Goal: Information Seeking & Learning: Learn about a topic

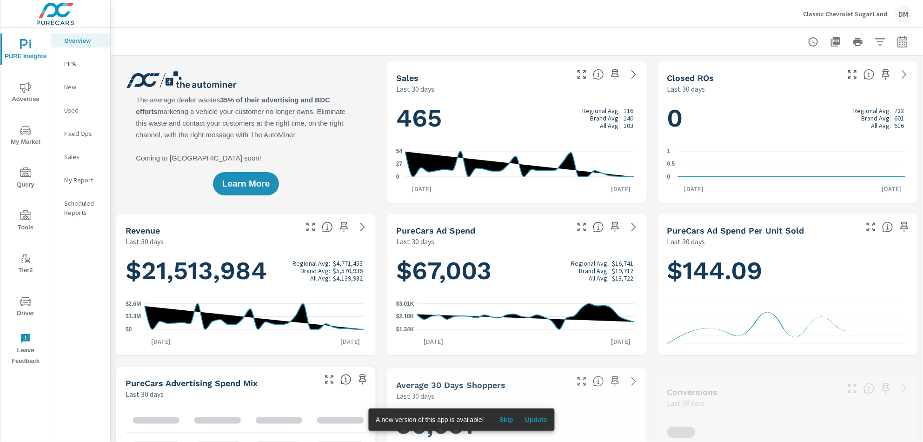
click at [535, 419] on span "Update" at bounding box center [536, 419] width 22 height 8
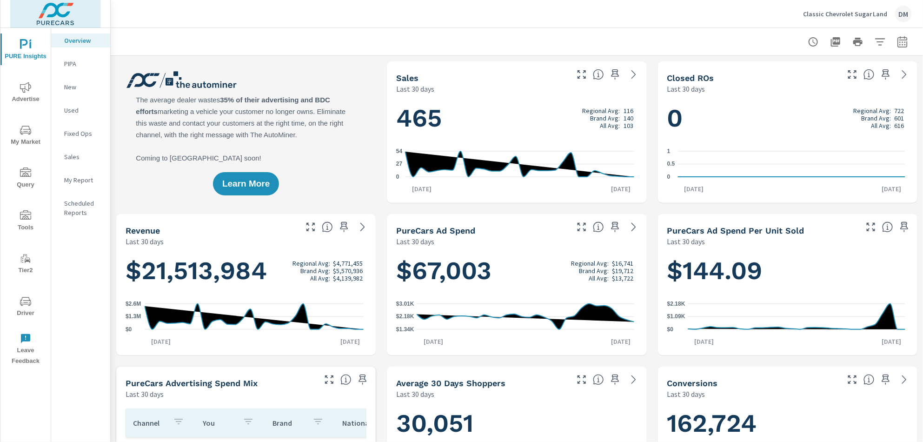
click at [65, 16] on img at bounding box center [55, 13] width 91 height 37
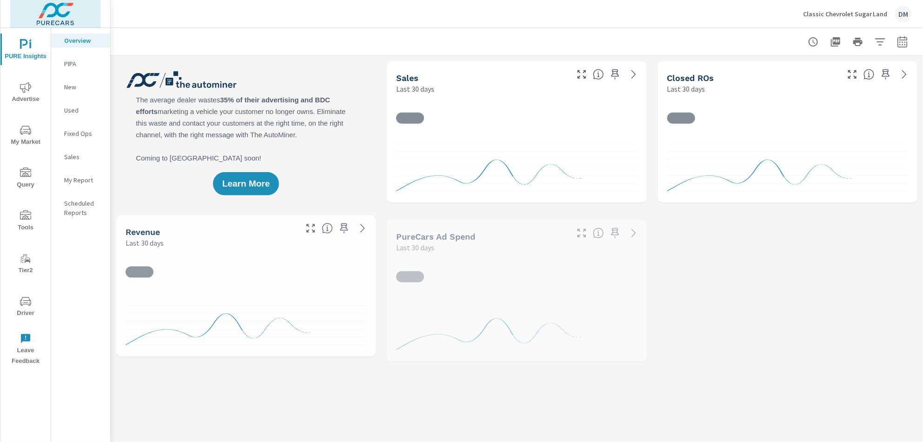
click at [59, 9] on img at bounding box center [55, 13] width 91 height 37
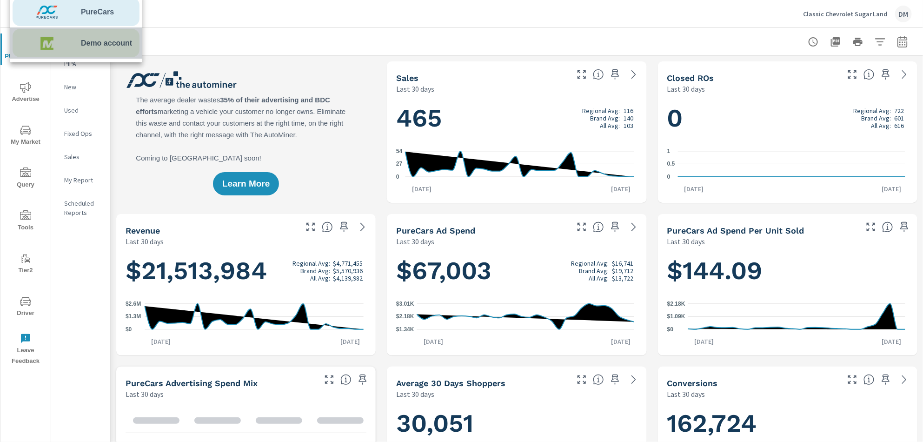
click at [95, 42] on span "Demo account" at bounding box center [106, 43] width 51 height 11
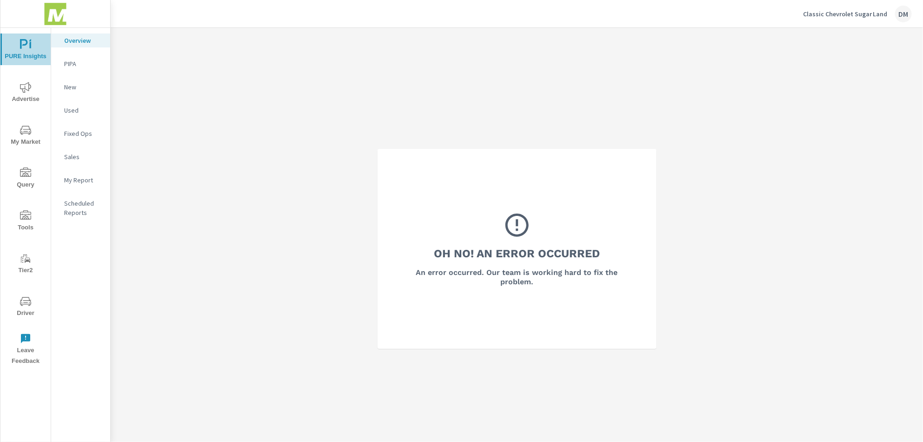
click at [26, 49] on icon "nav menu" at bounding box center [25, 44] width 11 height 11
click at [25, 55] on span "PURE Insights" at bounding box center [25, 50] width 45 height 23
click at [28, 94] on span "Advertise" at bounding box center [25, 93] width 45 height 23
click at [31, 48] on span "PURE Insights" at bounding box center [25, 50] width 45 height 23
click at [56, 18] on img at bounding box center [55, 13] width 91 height 37
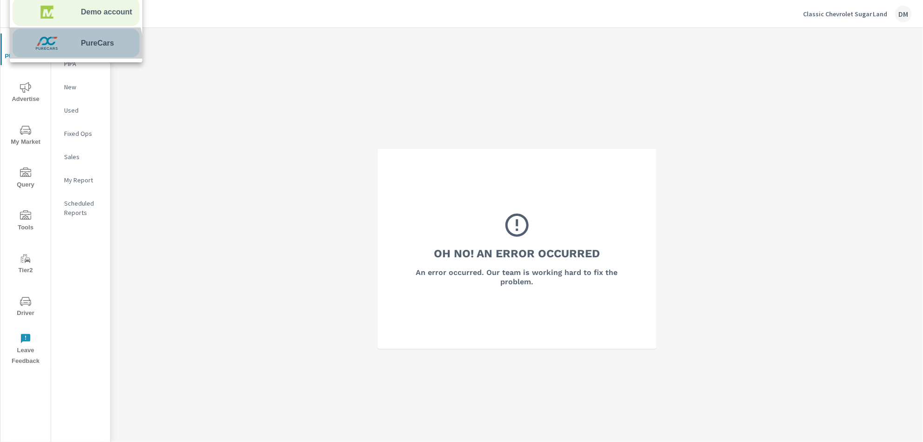
click at [72, 47] on img at bounding box center [47, 43] width 68 height 28
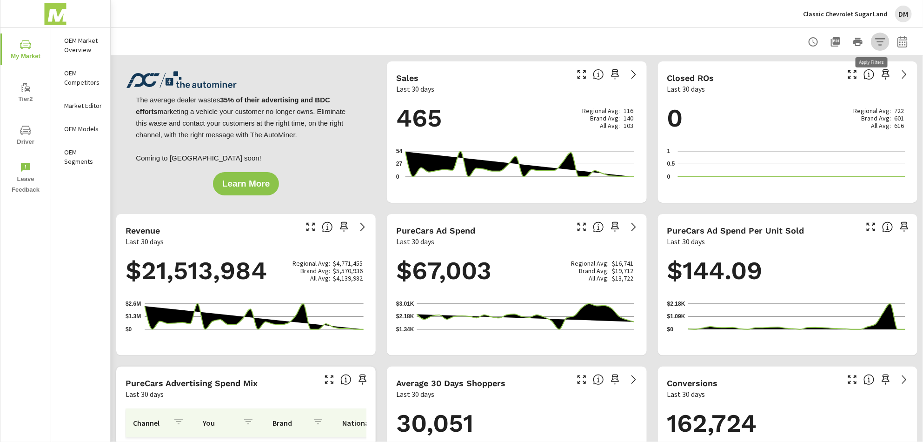
click at [875, 38] on icon "button" at bounding box center [880, 41] width 11 height 11
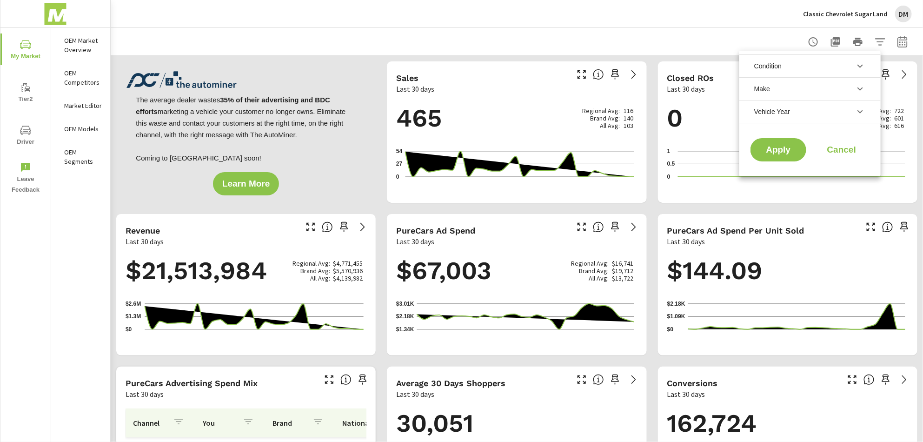
click at [734, 43] on div at bounding box center [461, 221] width 923 height 442
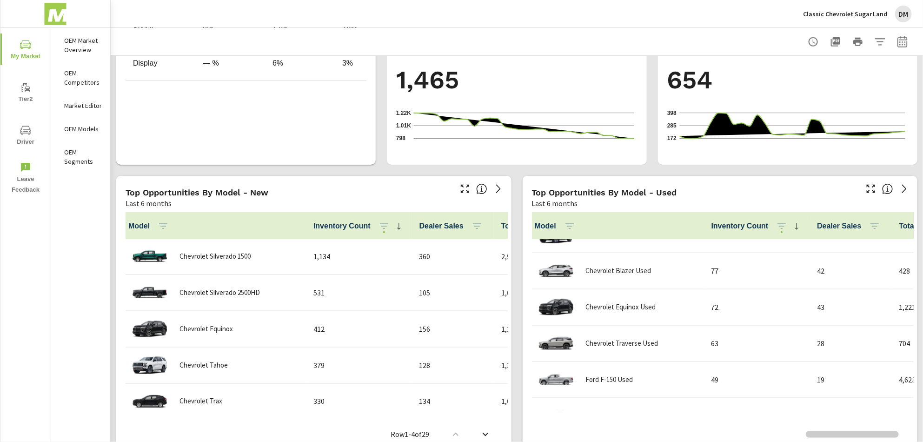
scroll to position [124, 0]
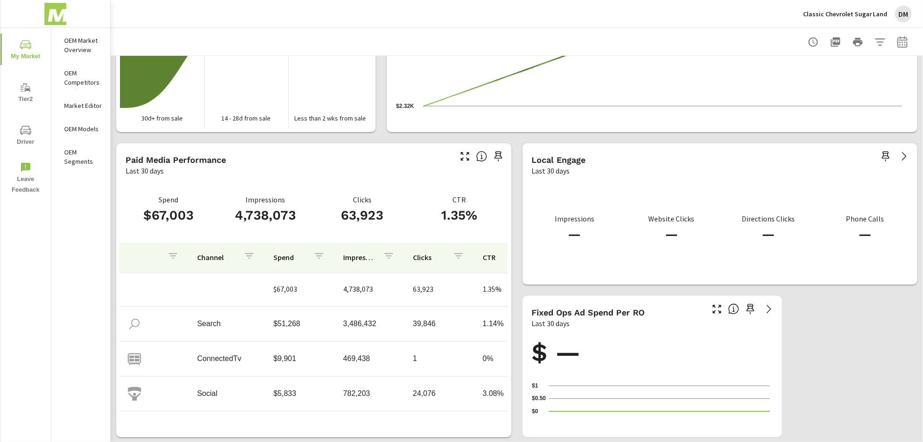
scroll to position [2, 0]
click at [460, 157] on icon "button" at bounding box center [465, 156] width 11 height 11
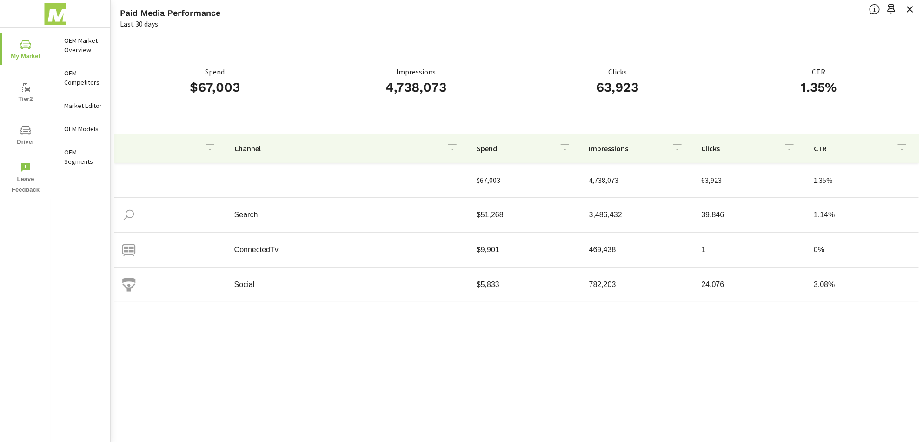
click at [905, 145] on icon "button" at bounding box center [902, 146] width 11 height 11
click at [843, 210] on input "Search" at bounding box center [864, 212] width 104 height 19
click at [881, 54] on div at bounding box center [461, 221] width 923 height 442
click at [910, 8] on icon "button" at bounding box center [910, 9] width 11 height 11
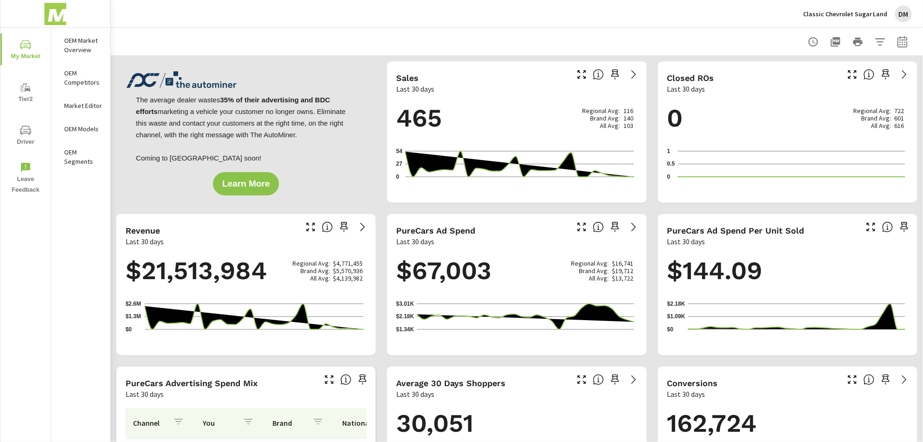
scroll to position [109, 0]
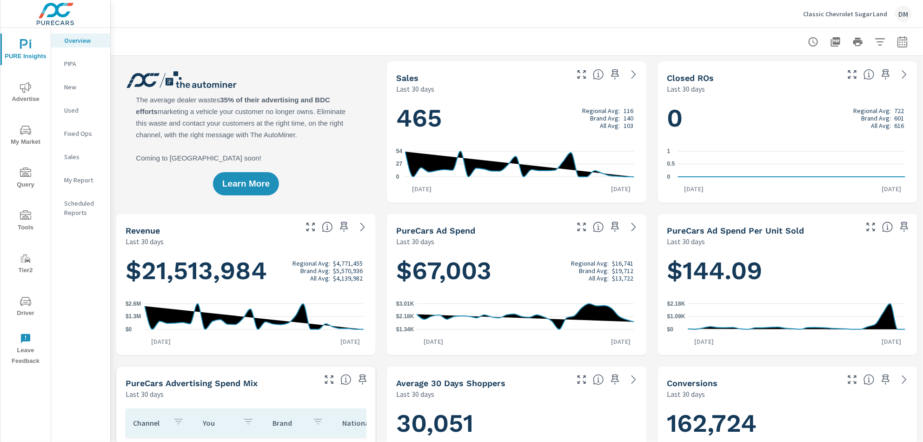
scroll to position [0, 0]
click at [823, 13] on p "Classic Chevrolet Sugar Land" at bounding box center [845, 14] width 85 height 8
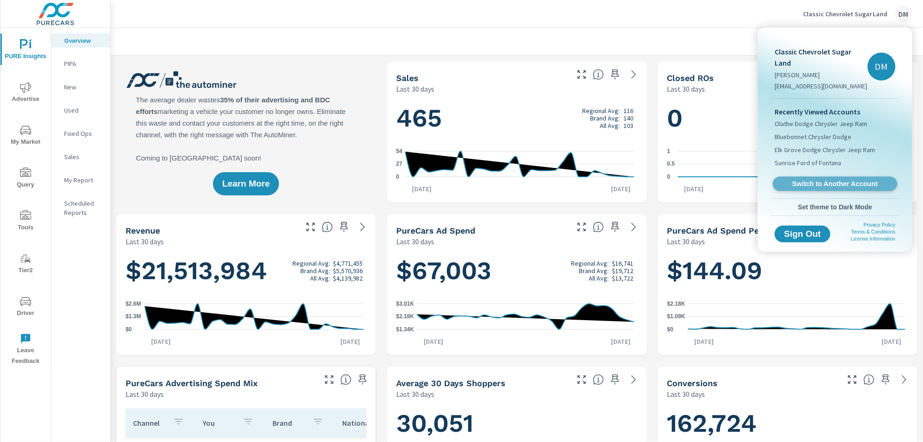
click at [806, 177] on link "Switch to Another Account" at bounding box center [835, 184] width 125 height 14
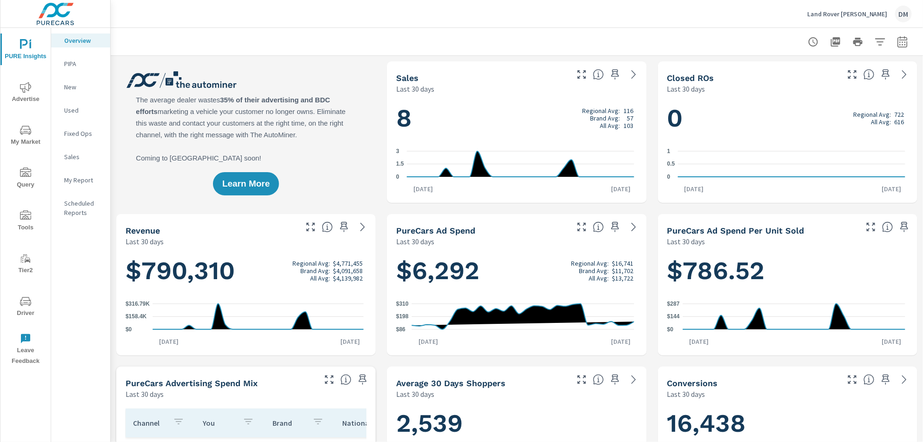
click at [27, 101] on span "Advertise" at bounding box center [25, 93] width 45 height 23
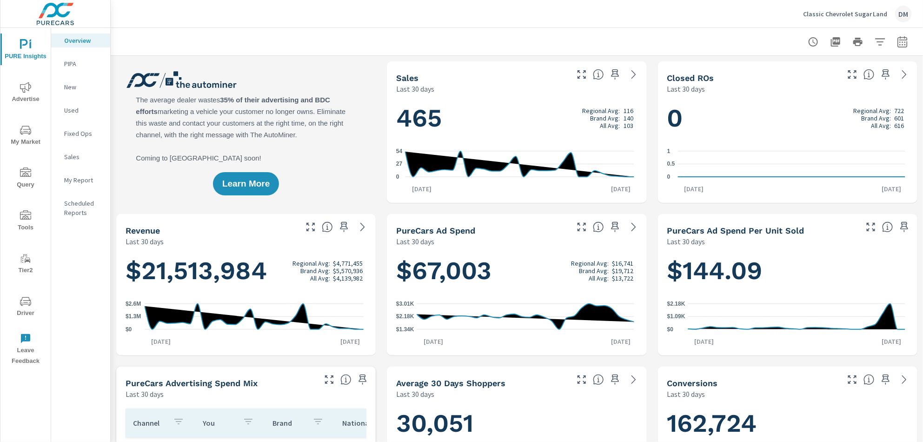
scroll to position [0, 0]
click at [33, 94] on span "Advertise" at bounding box center [25, 93] width 45 height 23
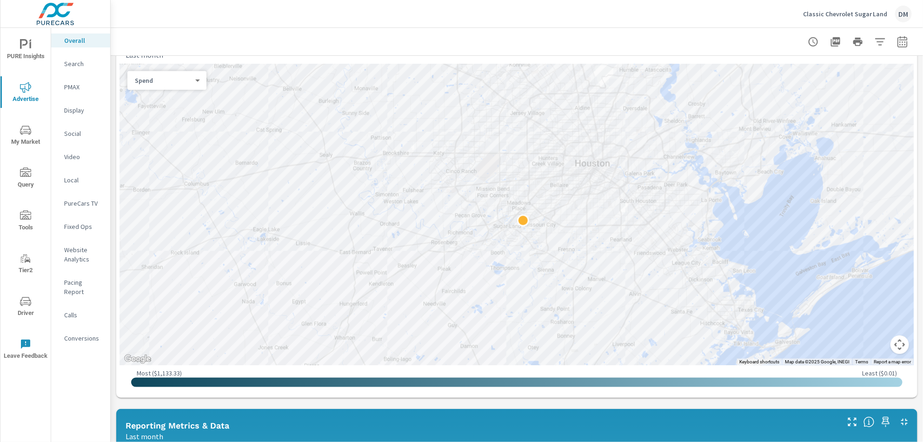
scroll to position [337, 0]
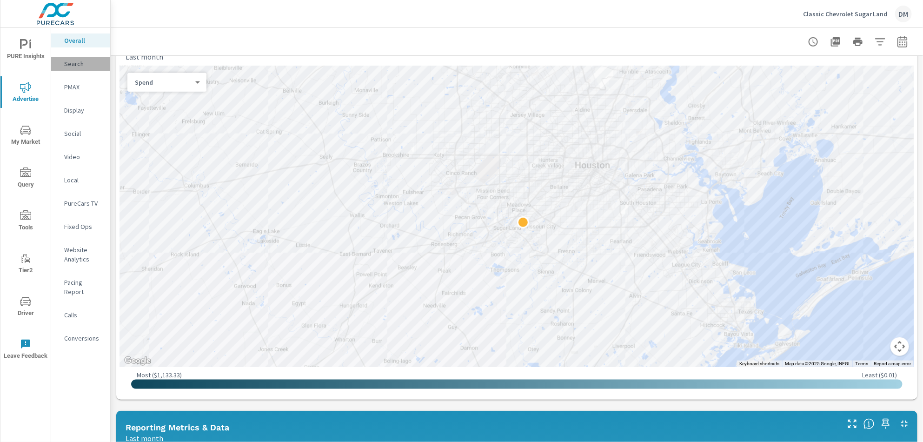
click at [71, 63] on p "Search" at bounding box center [83, 63] width 39 height 9
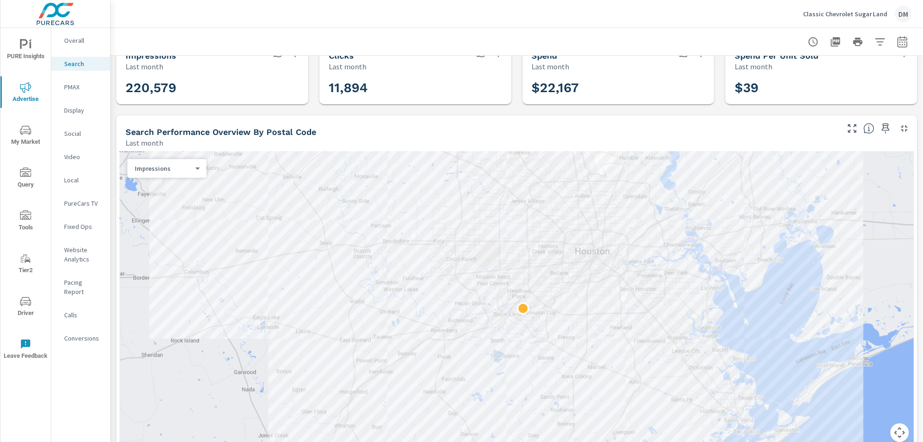
scroll to position [19, 0]
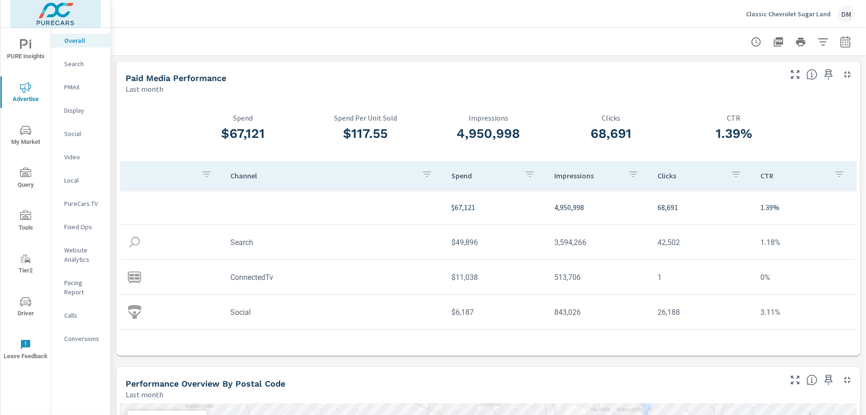
click at [55, 12] on img at bounding box center [55, 13] width 91 height 37
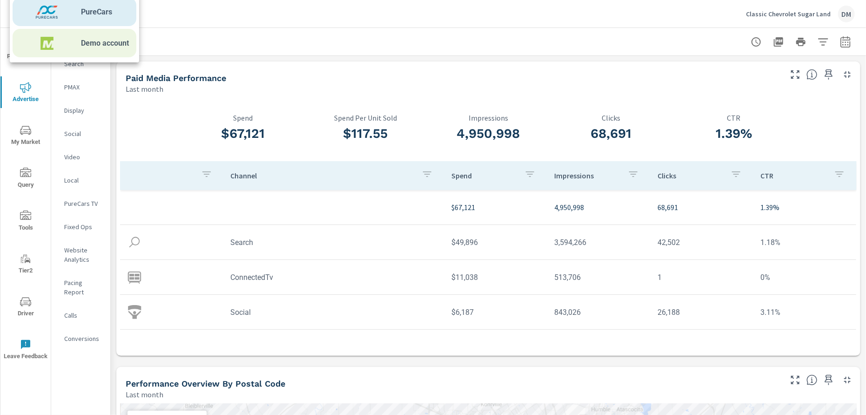
click at [86, 46] on span "Demo account" at bounding box center [105, 43] width 48 height 11
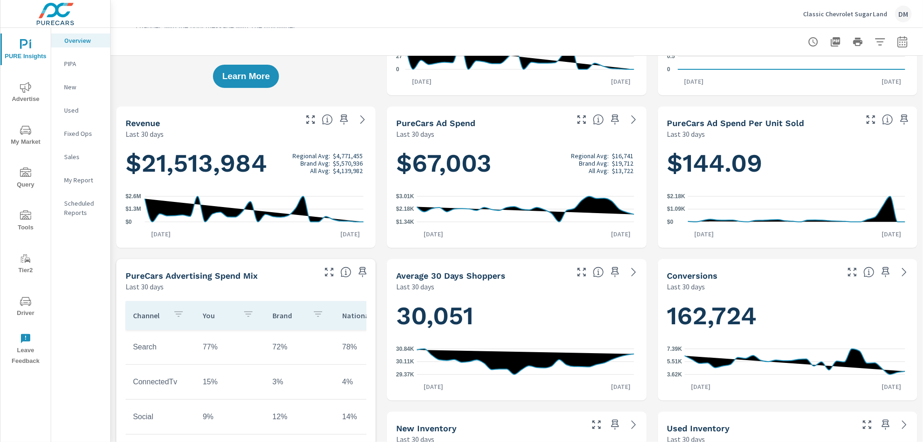
scroll to position [124, 0]
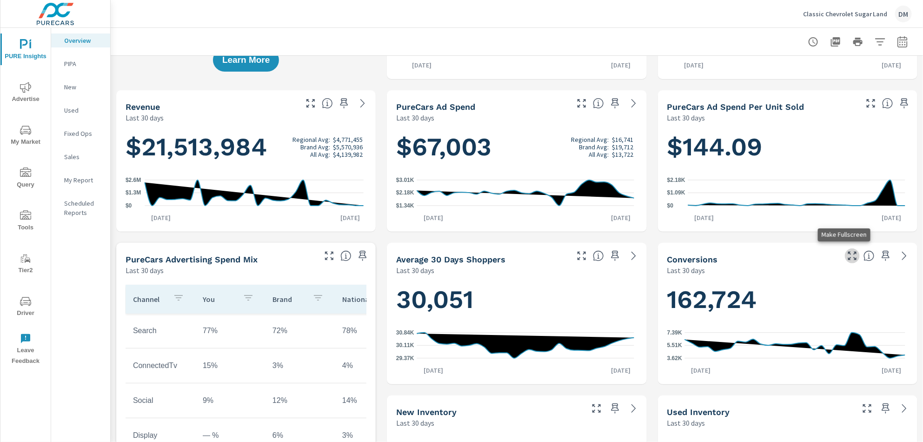
click at [847, 255] on icon "button" at bounding box center [852, 255] width 11 height 11
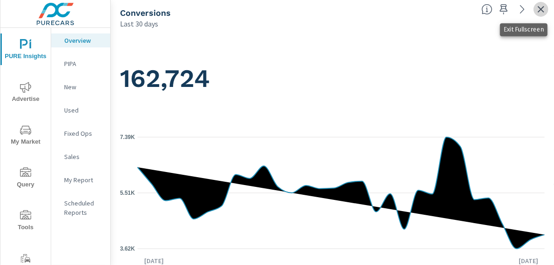
click at [542, 7] on icon "button" at bounding box center [541, 9] width 7 height 7
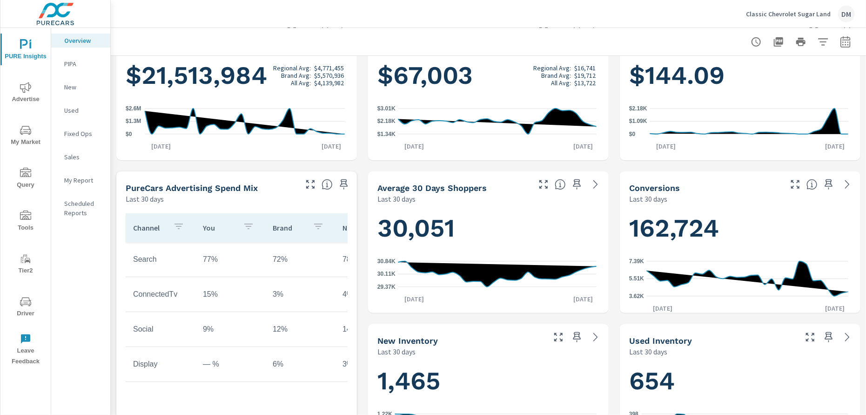
scroll to position [216, 0]
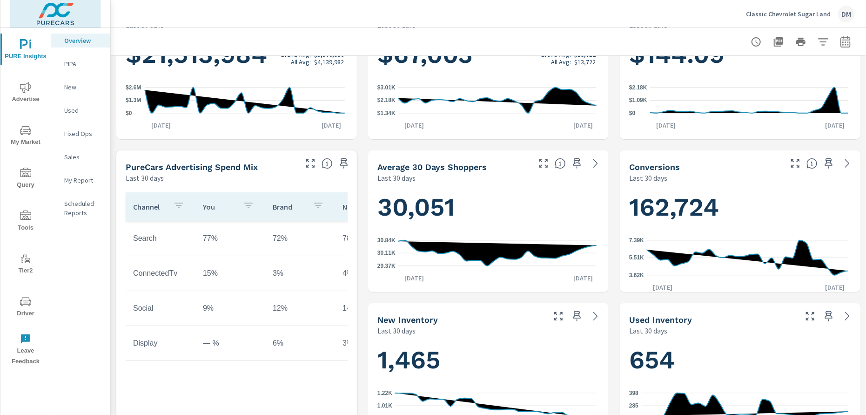
click at [59, 15] on img at bounding box center [55, 13] width 91 height 37
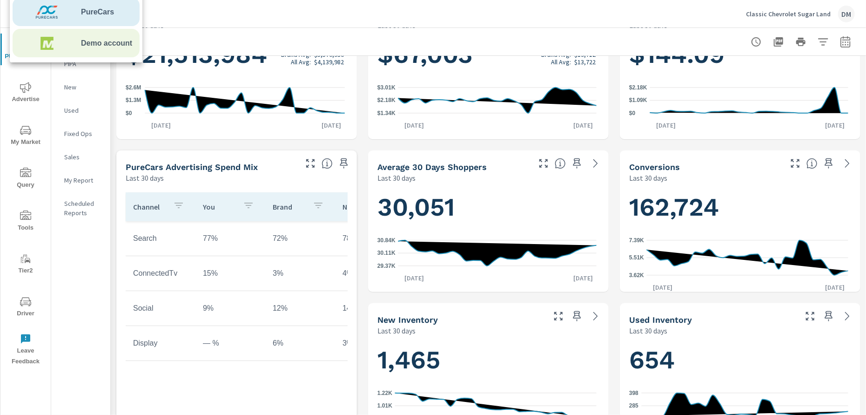
click at [88, 45] on span "Demo account" at bounding box center [106, 43] width 51 height 11
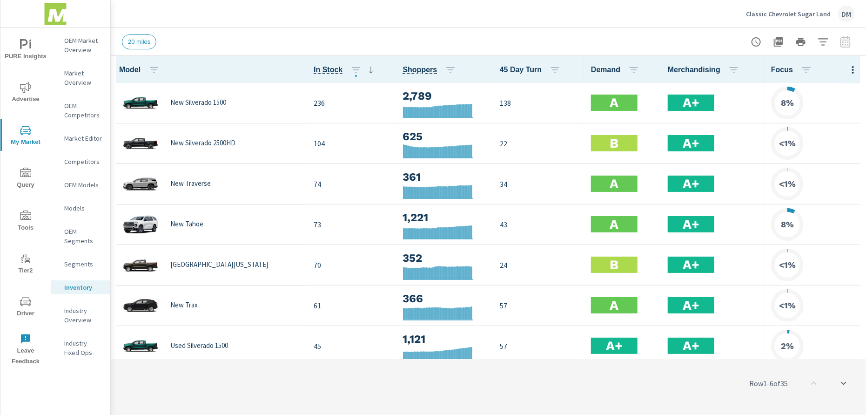
click at [27, 56] on span "PURE Insights" at bounding box center [25, 50] width 45 height 23
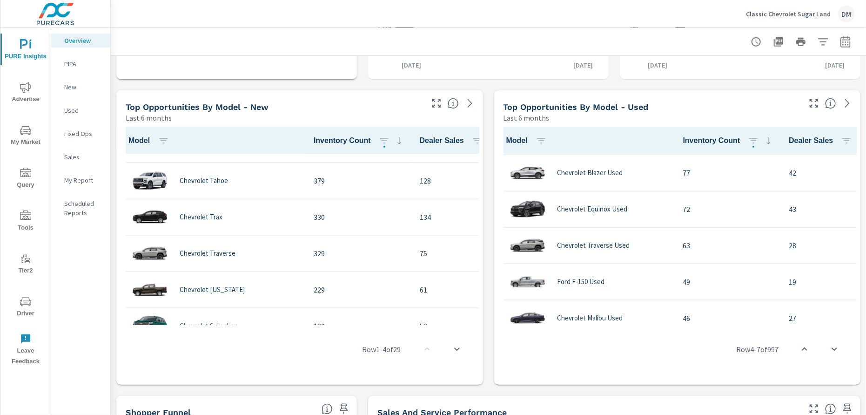
scroll to position [116, 0]
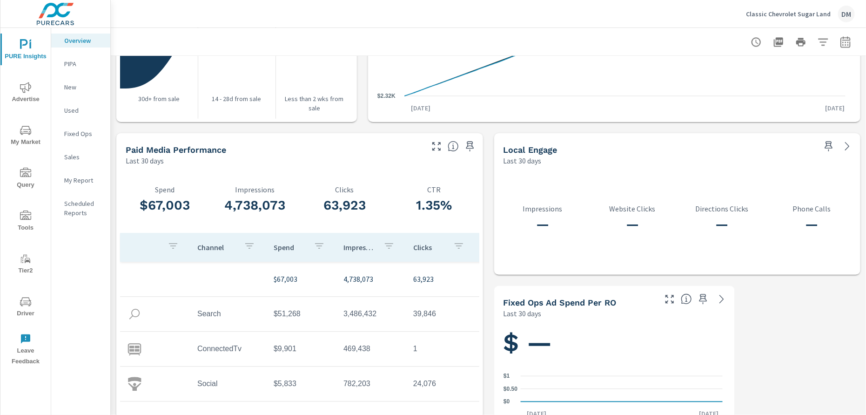
scroll to position [1166, 0]
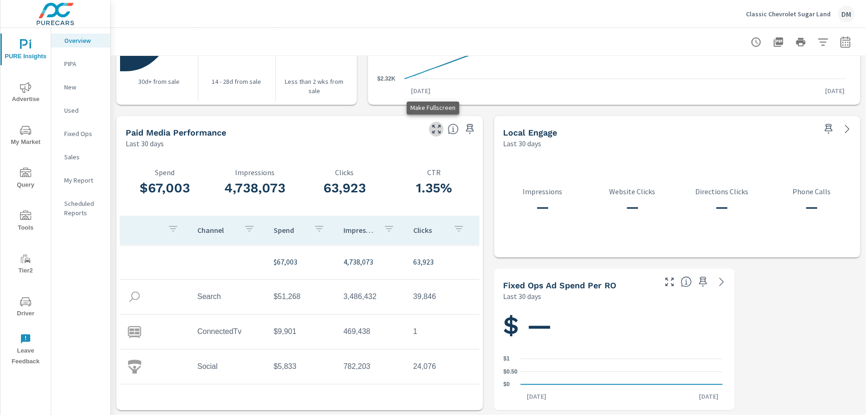
click at [432, 132] on icon "button" at bounding box center [436, 128] width 11 height 11
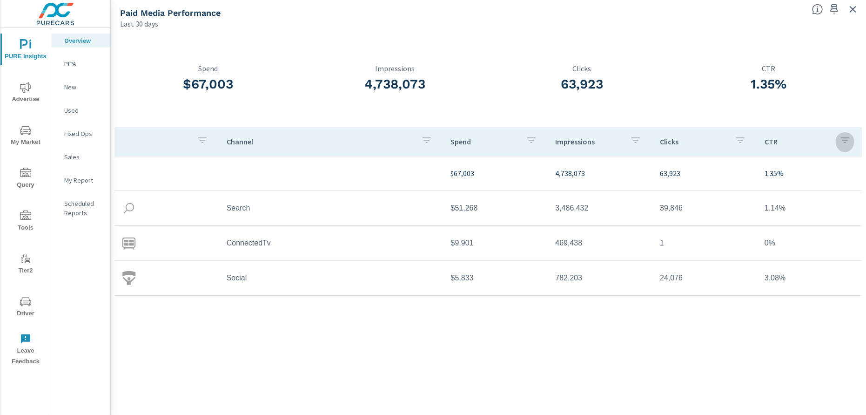
click at [849, 143] on icon "button" at bounding box center [844, 139] width 11 height 11
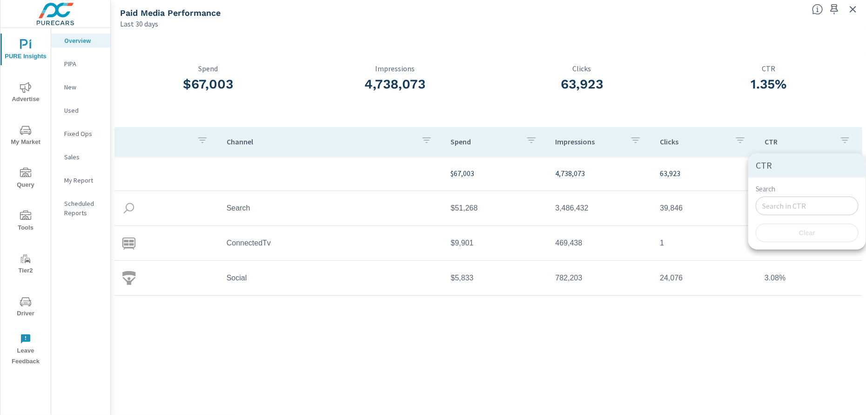
click at [847, 97] on div at bounding box center [433, 207] width 866 height 415
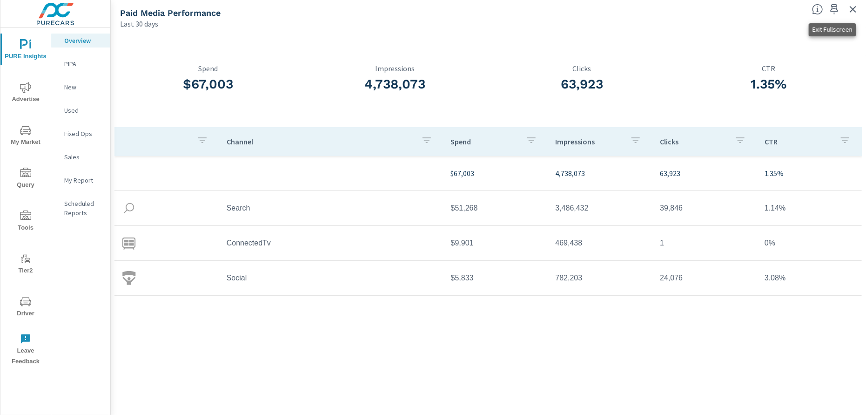
click at [853, 12] on icon "button" at bounding box center [852, 9] width 11 height 11
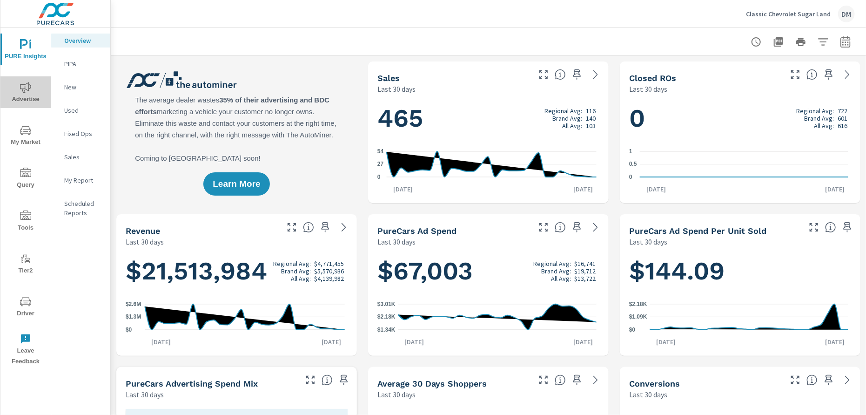
click at [25, 94] on span "Advertise" at bounding box center [25, 93] width 45 height 23
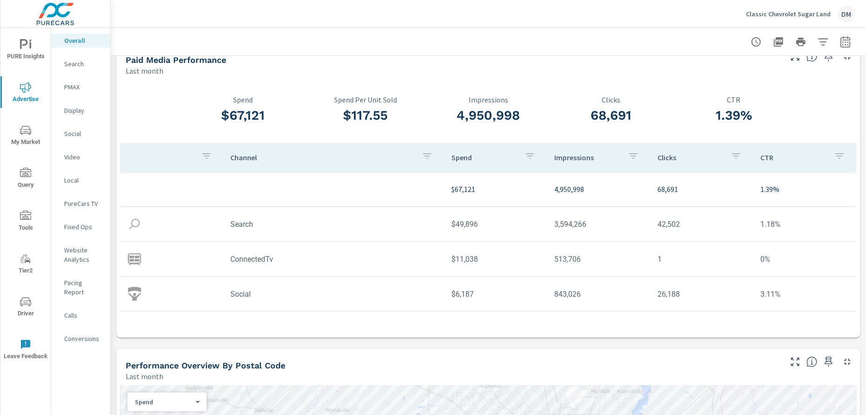
scroll to position [36, 0]
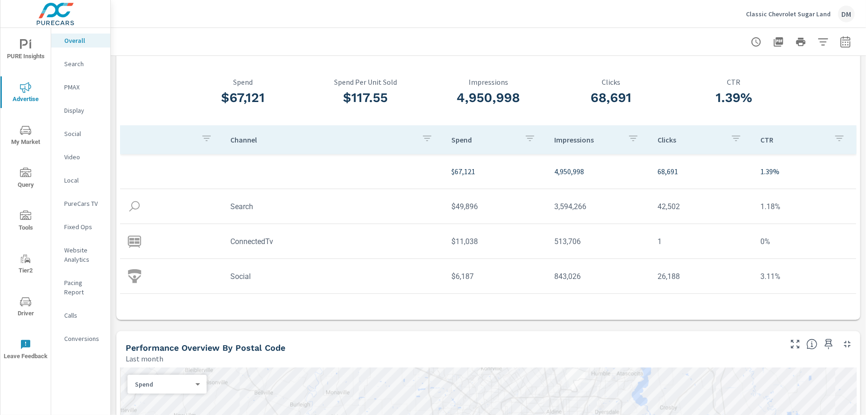
click at [73, 65] on p "Search" at bounding box center [83, 63] width 39 height 9
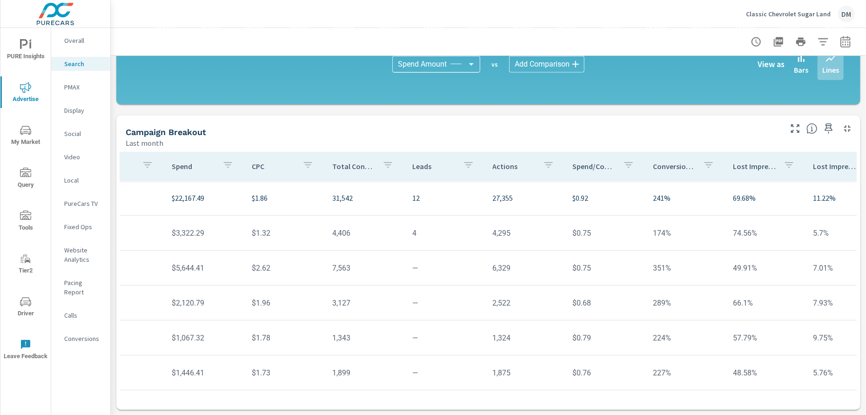
scroll to position [0, 434]
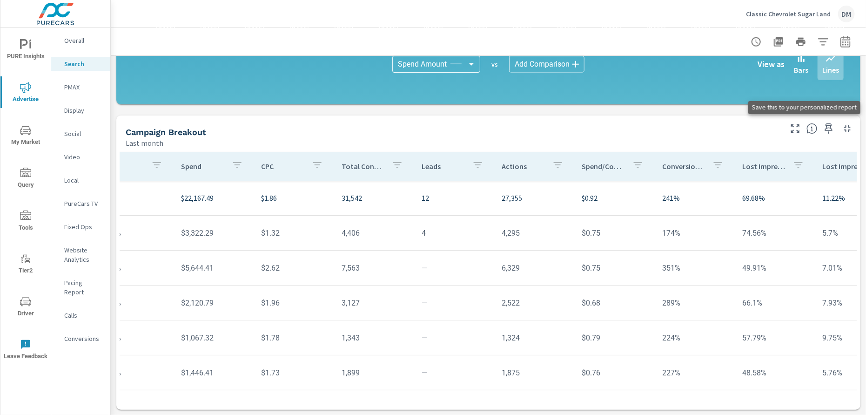
click at [823, 129] on icon "button" at bounding box center [828, 128] width 11 height 11
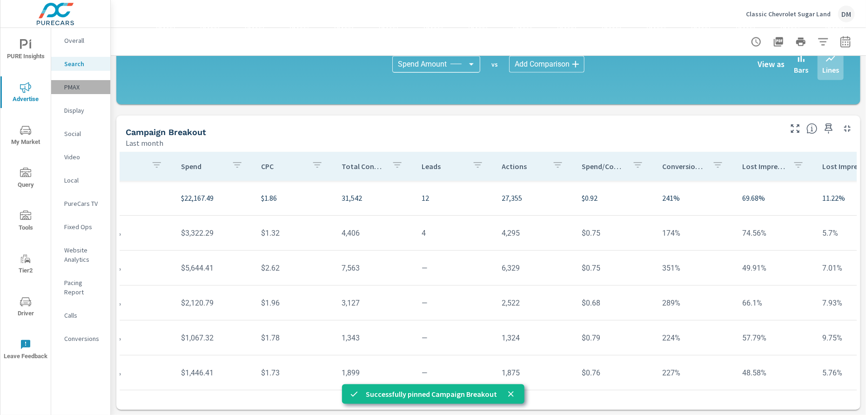
click at [71, 87] on p "PMAX" at bounding box center [83, 86] width 39 height 9
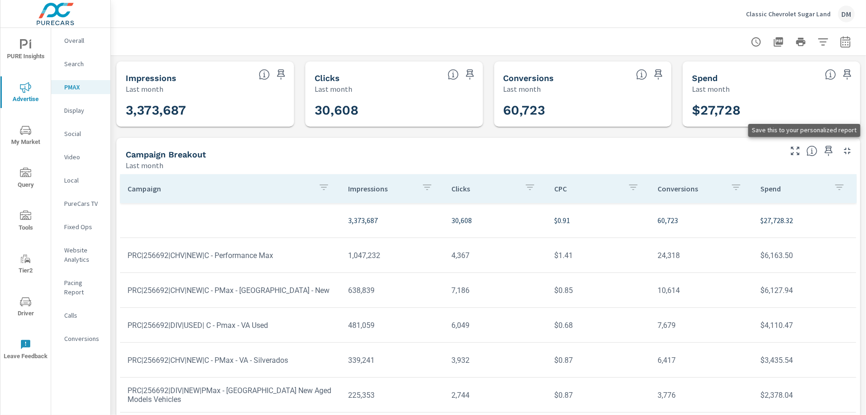
click at [823, 153] on icon "button" at bounding box center [828, 150] width 11 height 11
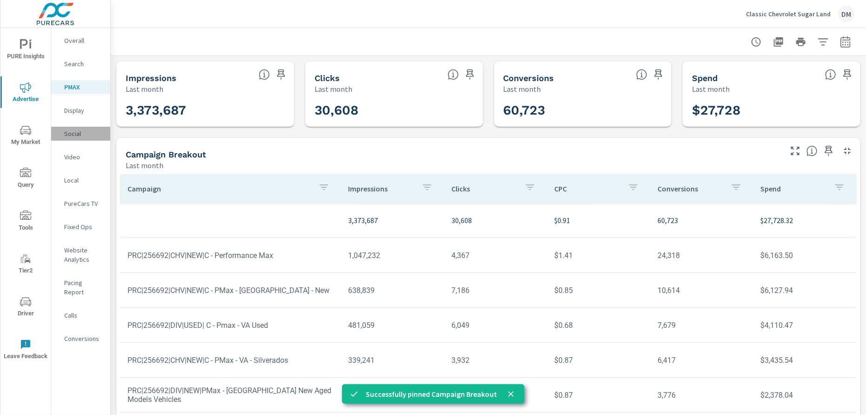
click at [74, 131] on p "Social" at bounding box center [83, 133] width 39 height 9
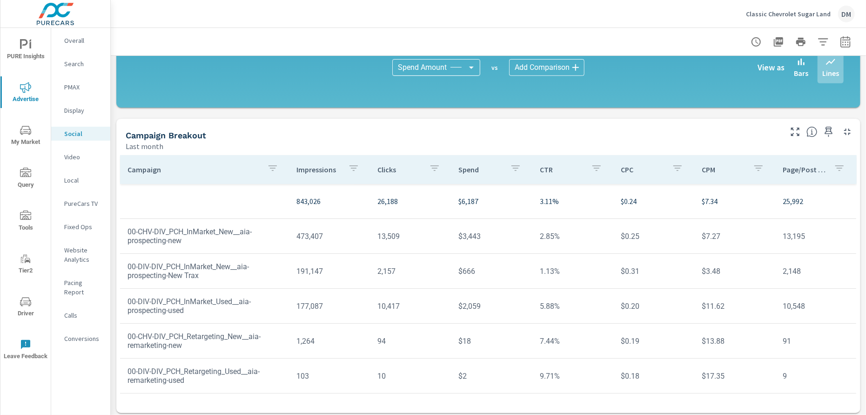
scroll to position [251, 0]
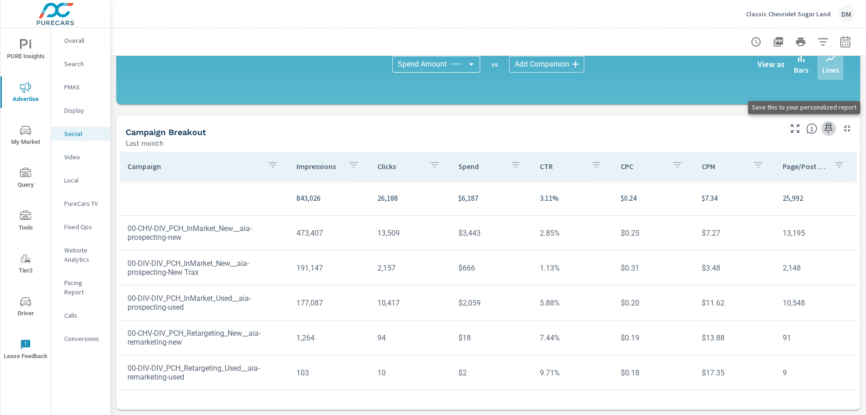
click at [823, 127] on icon "button" at bounding box center [828, 128] width 11 height 11
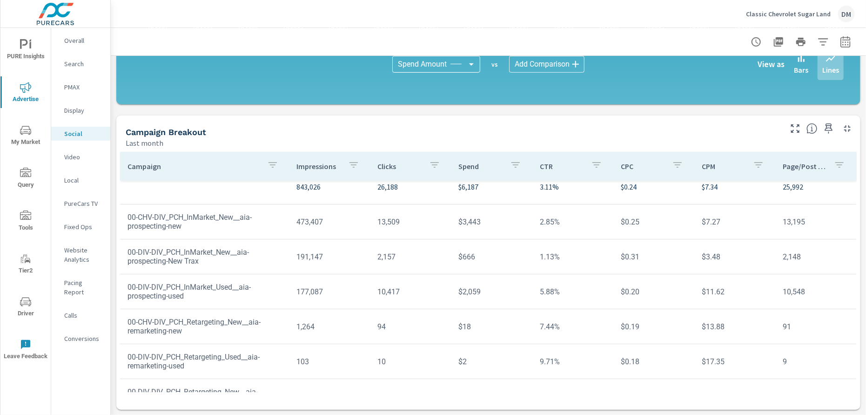
scroll to position [0, 0]
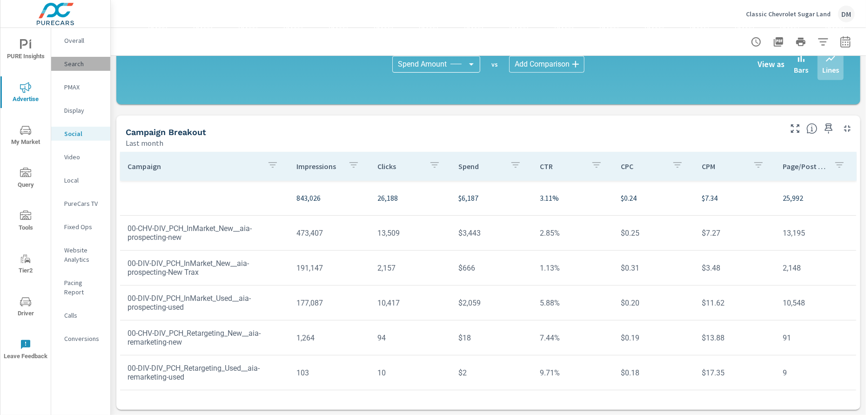
click at [74, 64] on p "Search" at bounding box center [83, 63] width 39 height 9
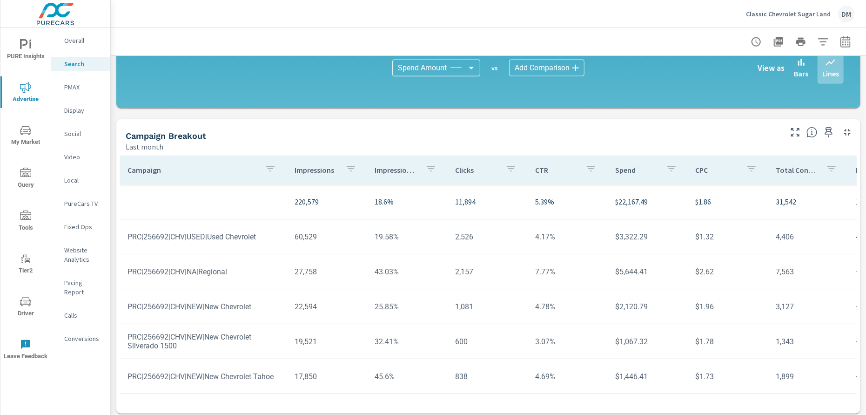
scroll to position [633, 0]
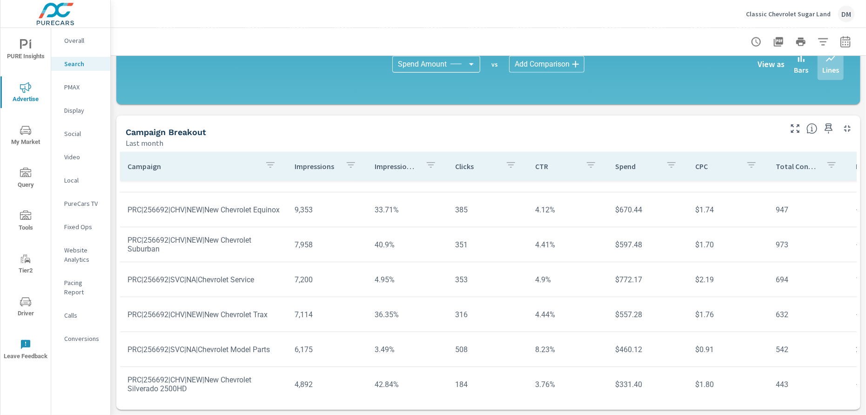
scroll to position [349, 0]
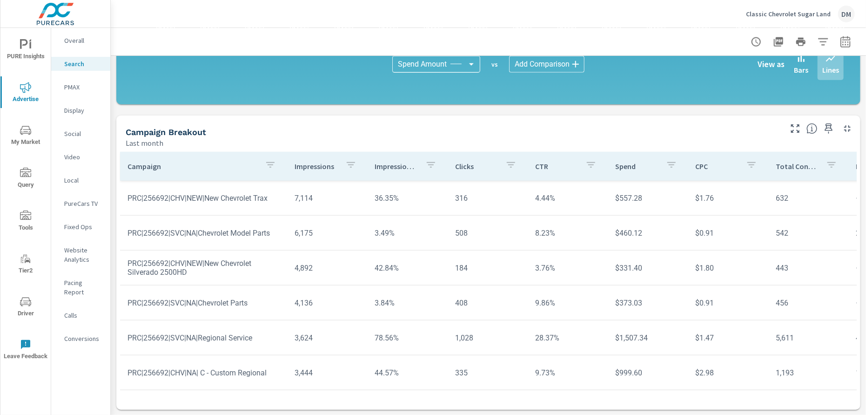
click at [76, 310] on p "Calls" at bounding box center [83, 314] width 39 height 9
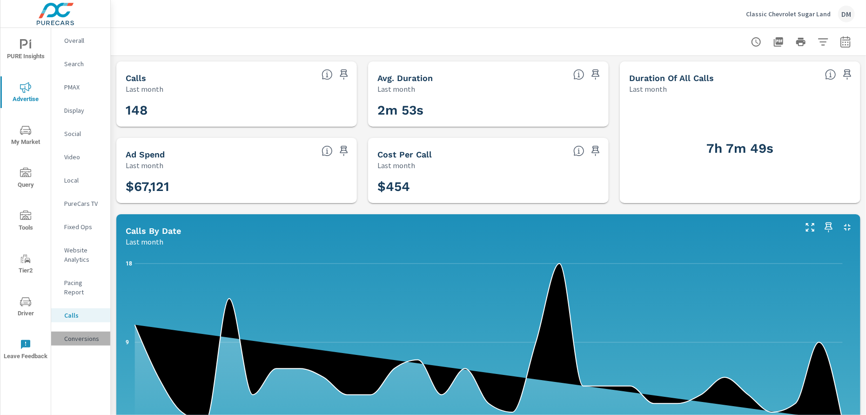
click at [77, 334] on p "Conversions" at bounding box center [83, 338] width 39 height 9
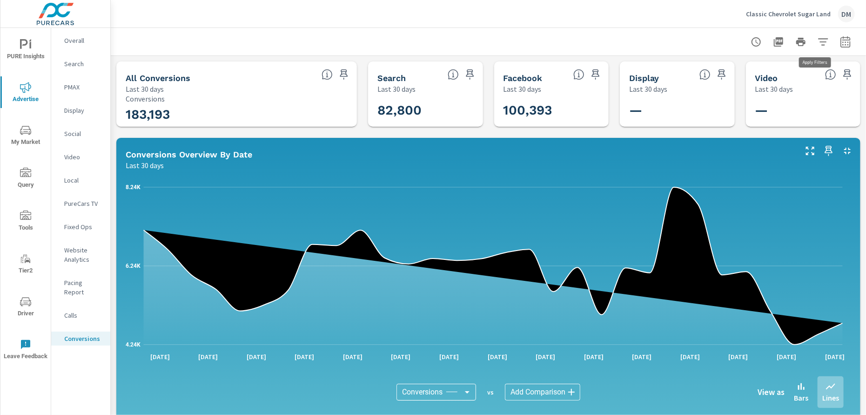
click at [817, 40] on icon "button" at bounding box center [822, 41] width 11 height 11
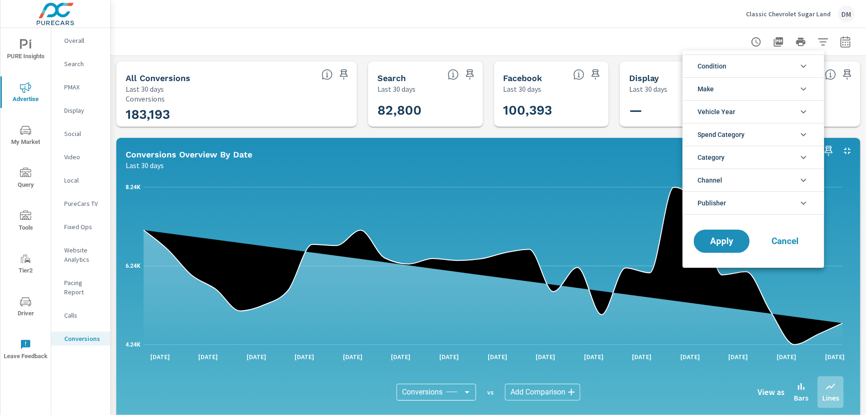
click at [75, 249] on div at bounding box center [433, 207] width 866 height 415
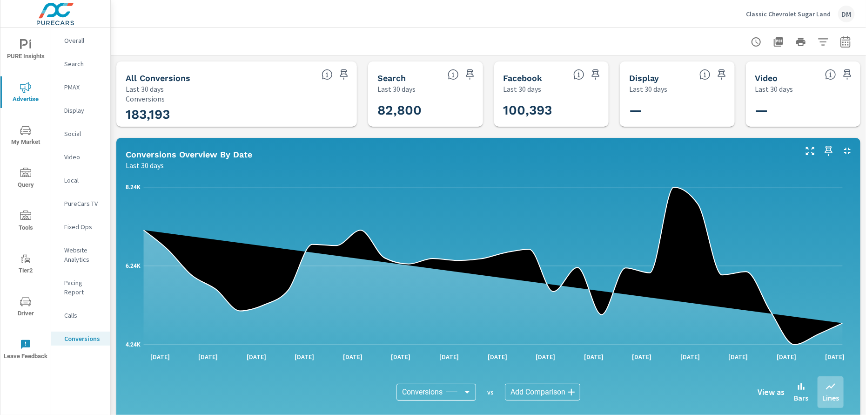
click at [75, 256] on p "Website Analytics" at bounding box center [83, 254] width 39 height 19
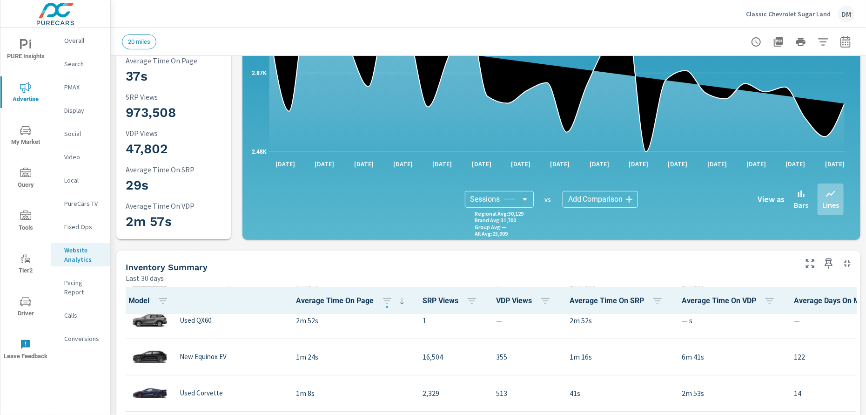
scroll to position [116, 0]
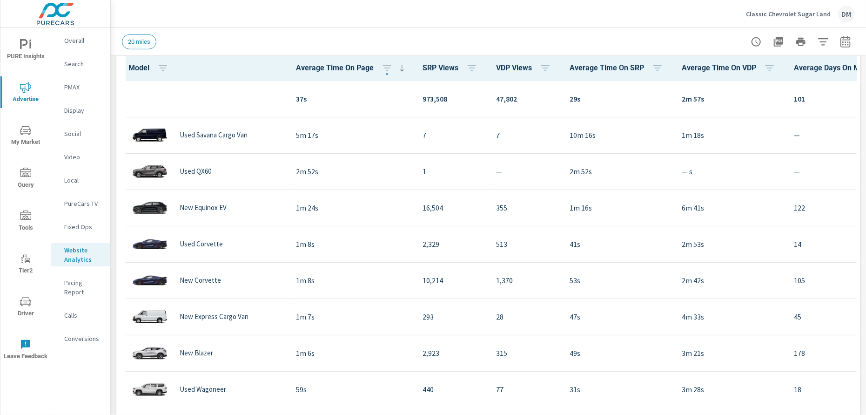
drag, startPoint x: 470, startPoint y: 401, endPoint x: 436, endPoint y: 406, distance: 33.9
click at [430, 414] on html "PURE Insights Advertise My Market Query Tools Tier2 Driver Leave Feedback Overa…" at bounding box center [433, 207] width 866 height 415
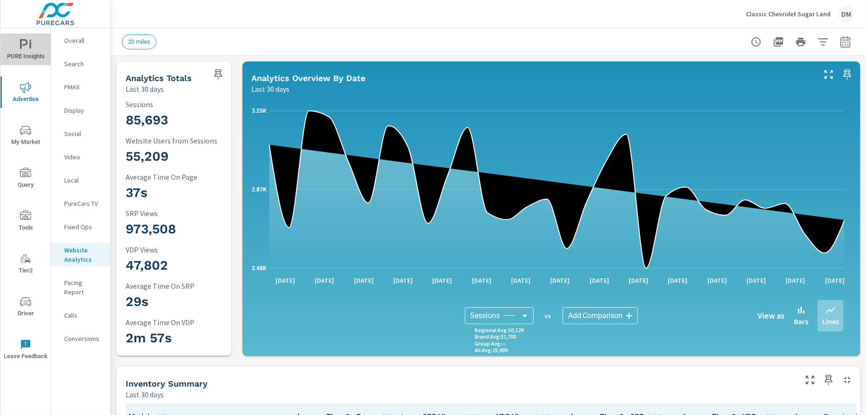
click at [27, 46] on icon "nav menu" at bounding box center [25, 44] width 11 height 11
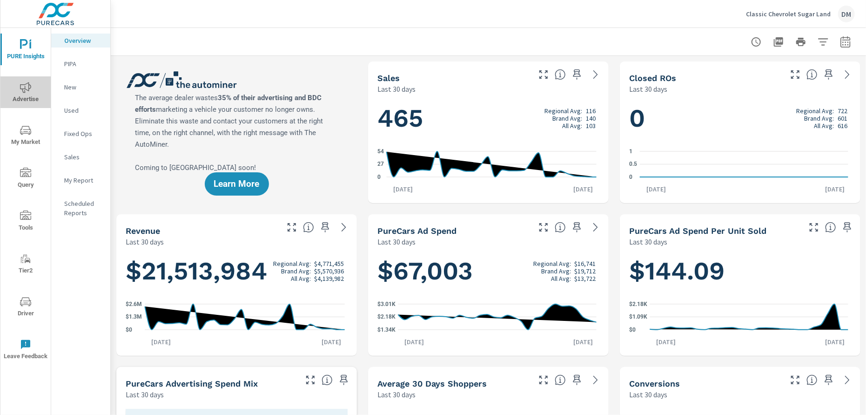
click at [27, 95] on span "Advertise" at bounding box center [25, 93] width 45 height 23
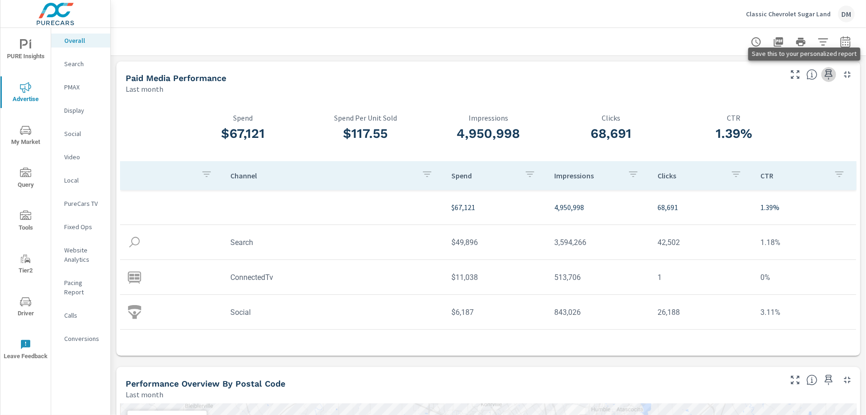
click at [825, 74] on icon "button" at bounding box center [829, 74] width 8 height 10
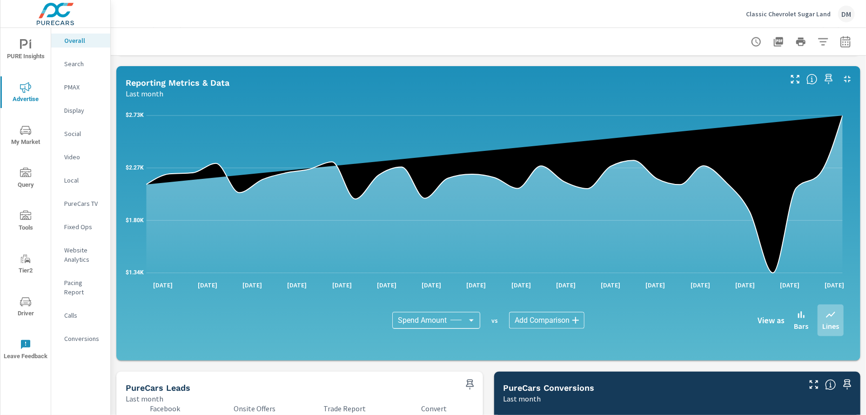
scroll to position [702, 0]
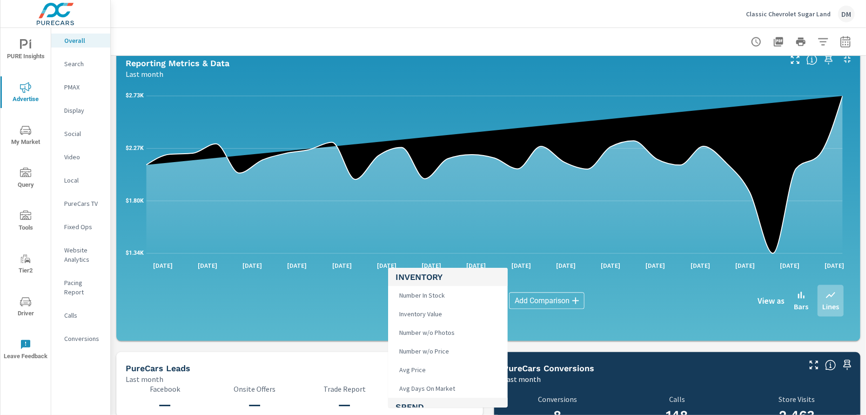
click at [461, 299] on body "PURE Insights Advertise My Market Query Tools Tier2 Driver Leave Feedback Overa…" at bounding box center [433, 207] width 866 height 415
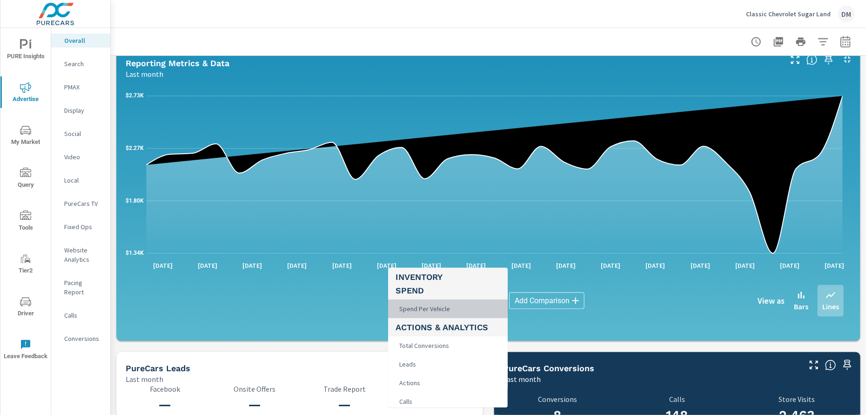
click at [457, 306] on li "Spend Per Vehicle" at bounding box center [448, 308] width 120 height 19
type input "Spend Per Vehicle"
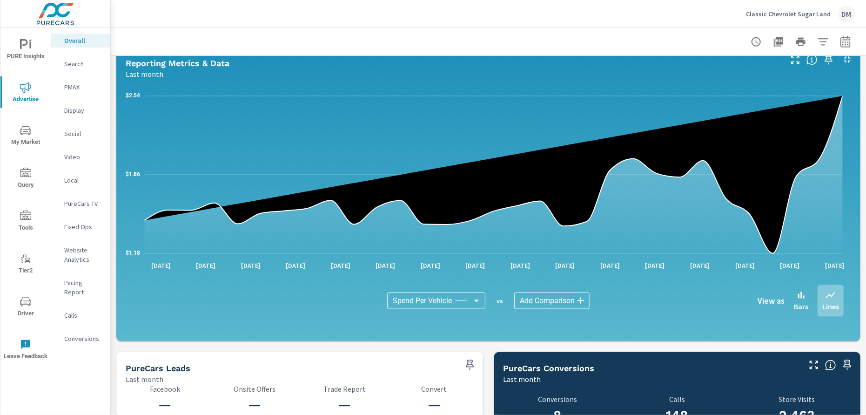
click at [538, 299] on body "PURE Insights Advertise My Market Query Tools Tier2 Driver Leave Feedback Overa…" at bounding box center [433, 207] width 866 height 415
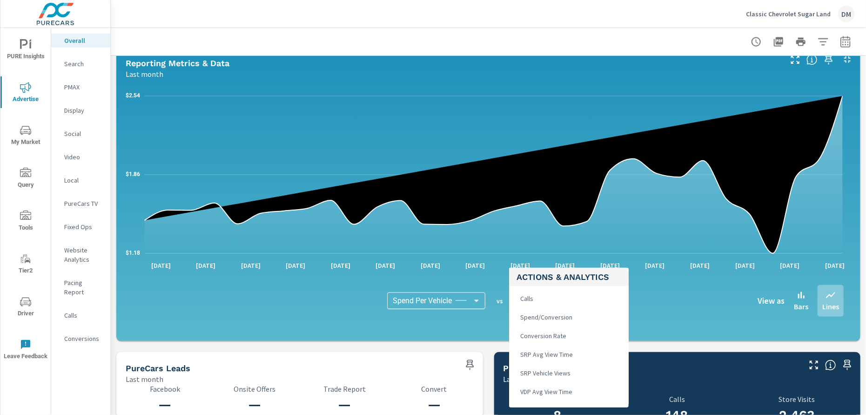
scroll to position [233, 0]
click at [548, 395] on span "VDP Views" at bounding box center [533, 396] width 34 height 13
type input "VDP Views"
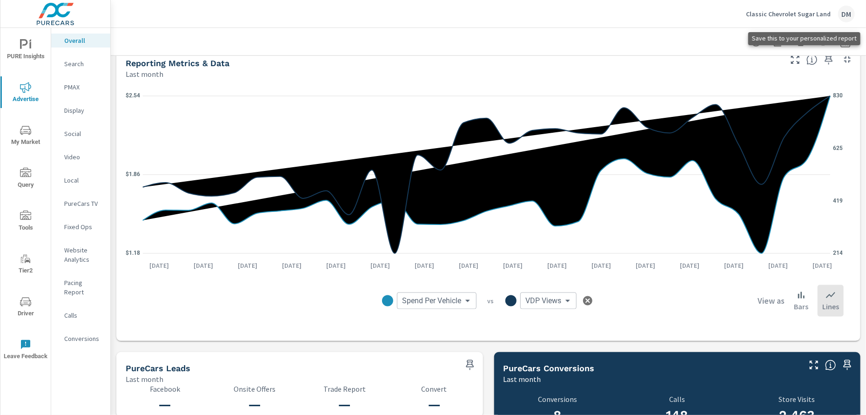
click at [825, 59] on icon "button" at bounding box center [829, 59] width 8 height 10
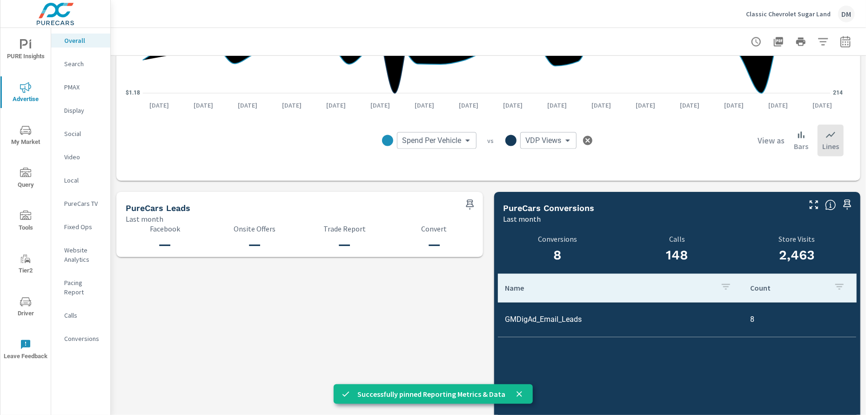
scroll to position [862, 0]
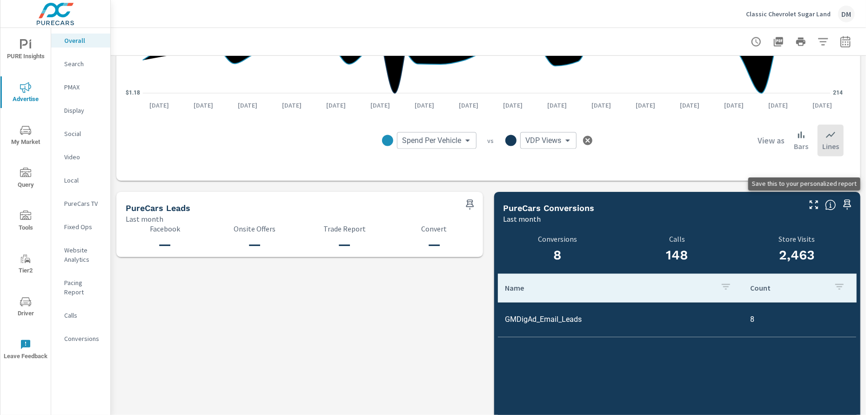
click at [842, 201] on icon "button" at bounding box center [847, 204] width 11 height 11
click at [25, 50] on span "PURE Insights" at bounding box center [25, 50] width 45 height 23
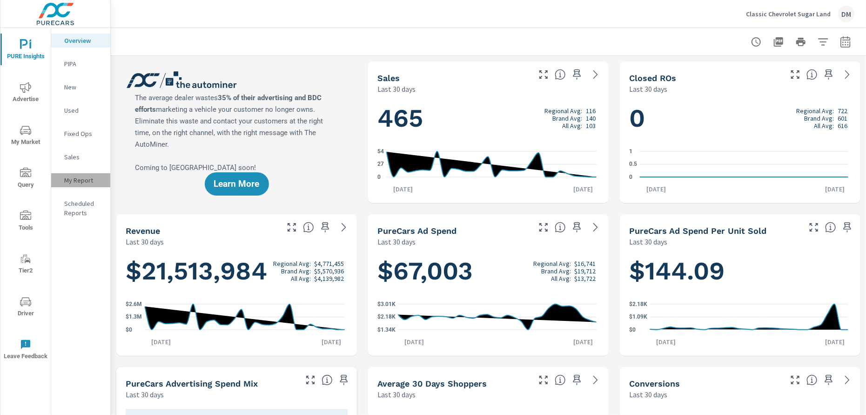
click at [79, 179] on p "My Report" at bounding box center [83, 179] width 39 height 9
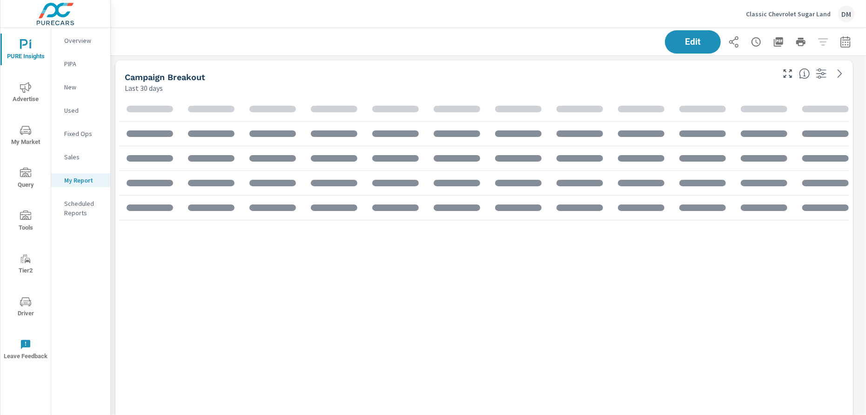
scroll to position [2589, 763]
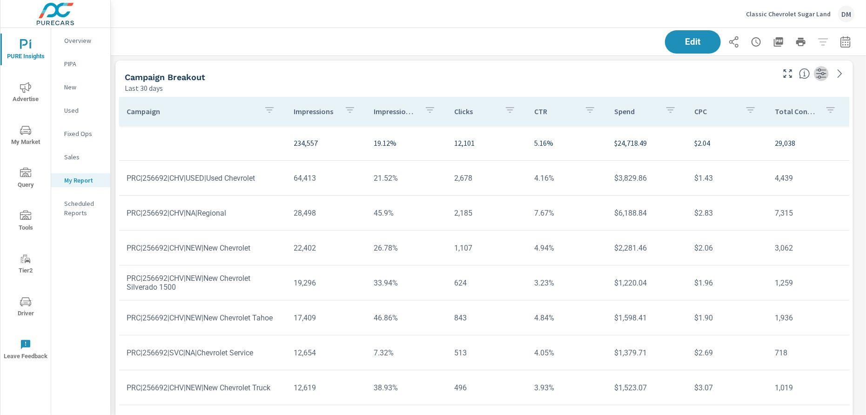
click at [823, 72] on icon "button" at bounding box center [821, 73] width 10 height 10
click at [599, 70] on div "Campaign Breakout Last 30 days" at bounding box center [445, 76] width 661 height 33
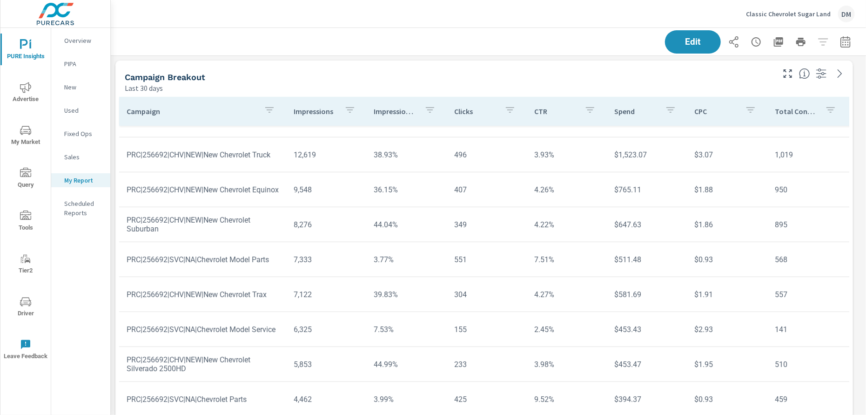
scroll to position [296, 0]
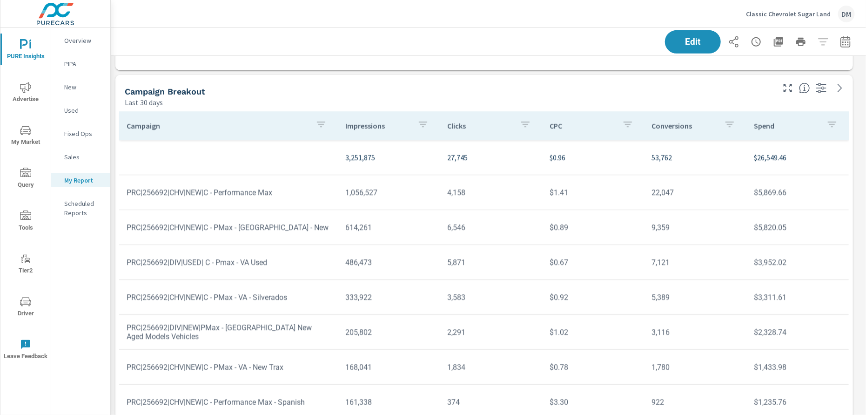
scroll to position [582, 0]
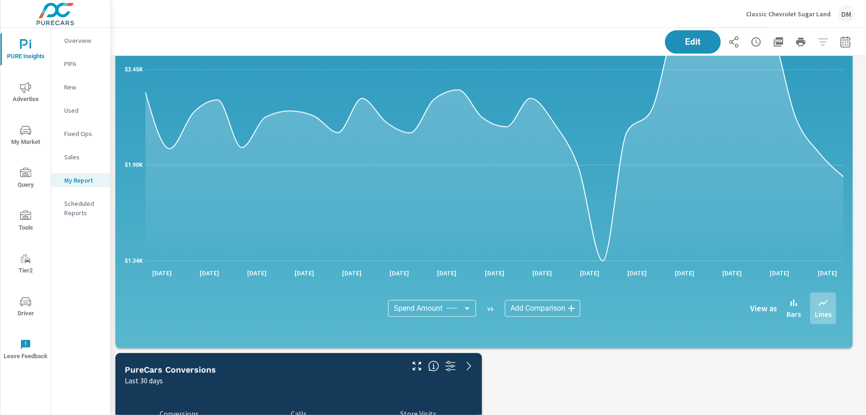
scroll to position [1861, 0]
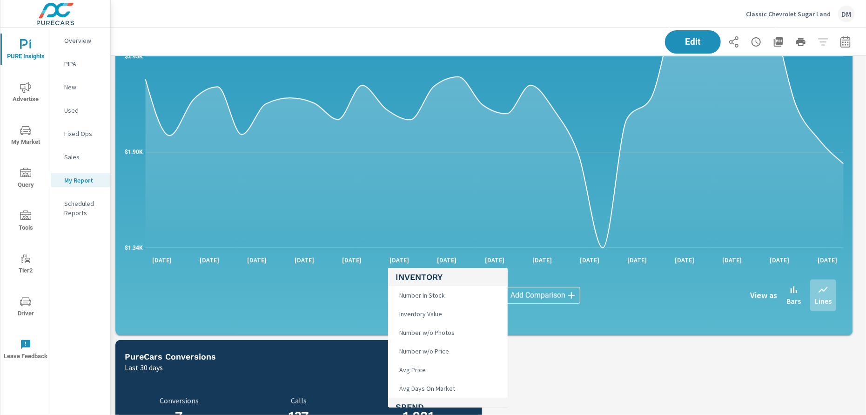
click at [456, 294] on body "PURE Insights Advertise My Market Query Tools Tier2 Driver Leave Feedback Overv…" at bounding box center [433, 207] width 866 height 415
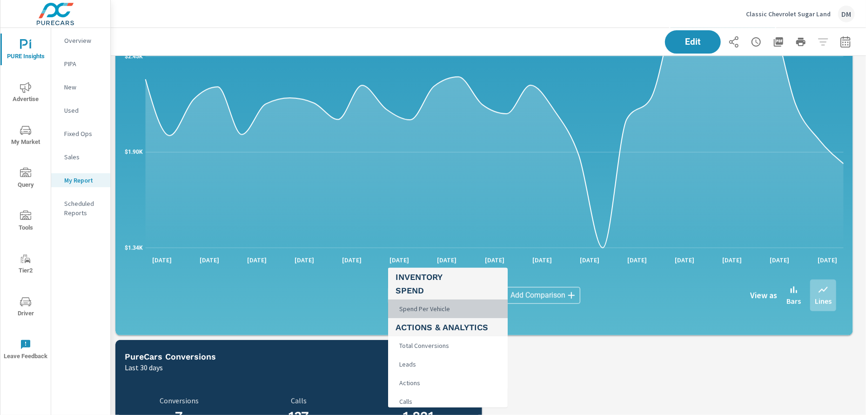
click at [449, 310] on span "Spend Per Vehicle" at bounding box center [423, 308] width 56 height 13
type input "Spend Per Vehicle"
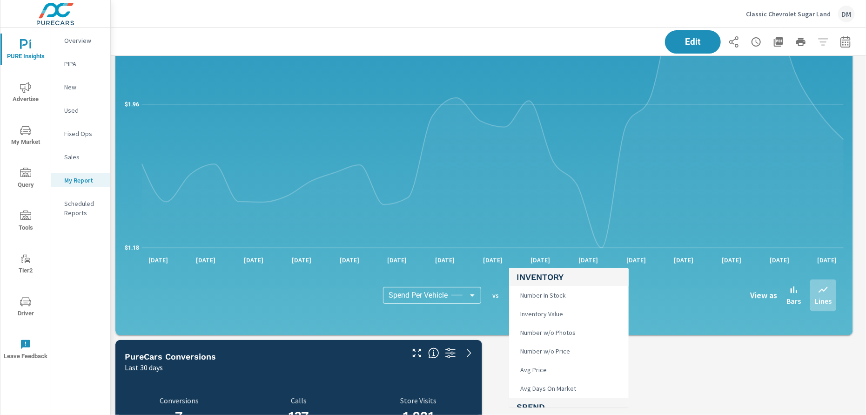
click at [564, 295] on body "PURE Insights Advertise My Market Query Tools Tier2 Driver Leave Feedback Overv…" at bounding box center [433, 207] width 866 height 415
click at [549, 395] on span "VDP Views" at bounding box center [533, 396] width 34 height 13
type input "VDP Views"
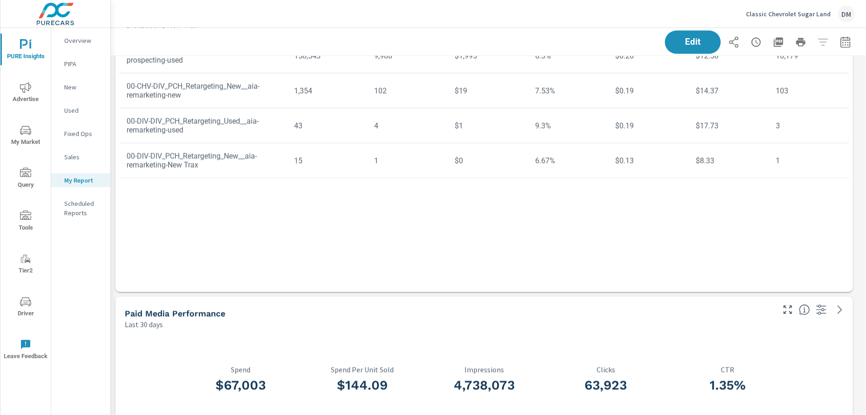
scroll to position [1047, 0]
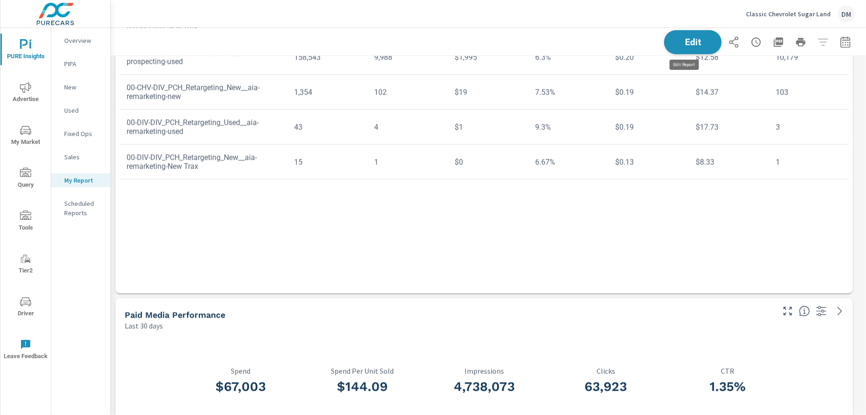
click at [697, 40] on span "Edit" at bounding box center [693, 41] width 38 height 9
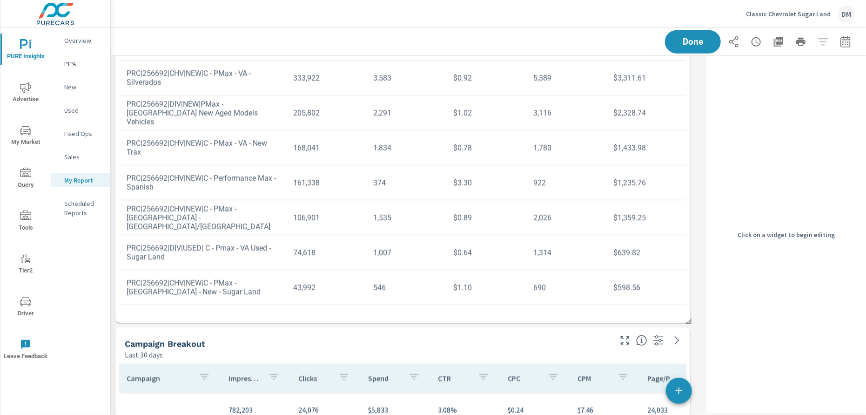
scroll to position [465, 0]
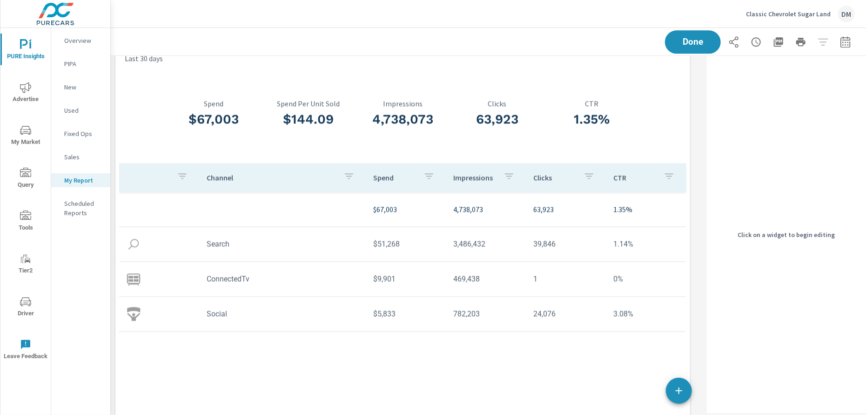
scroll to position [1396, 0]
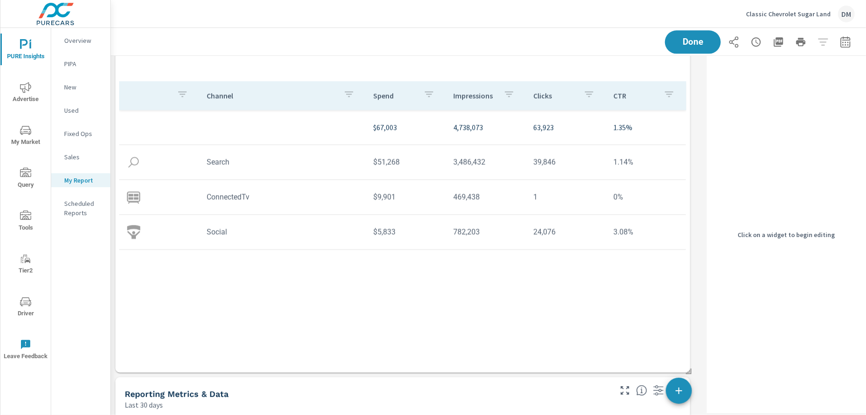
click at [291, 62] on div "$144.09 Spend Per Unit Sold" at bounding box center [308, 33] width 94 height 96
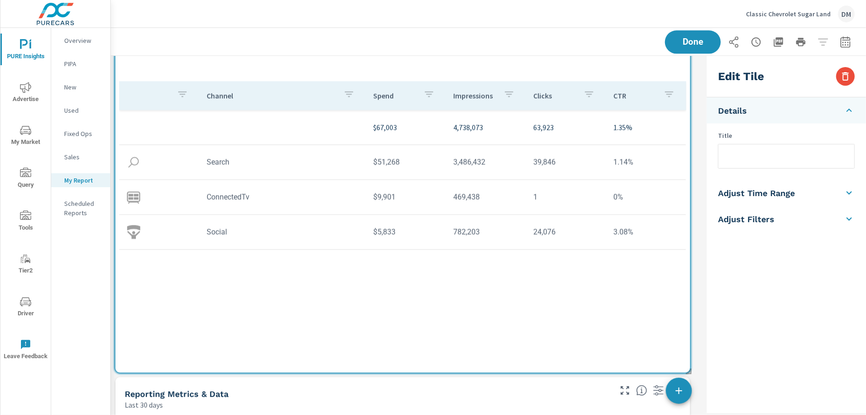
click at [764, 190] on h5 "Adjust Time Range" at bounding box center [756, 192] width 77 height 11
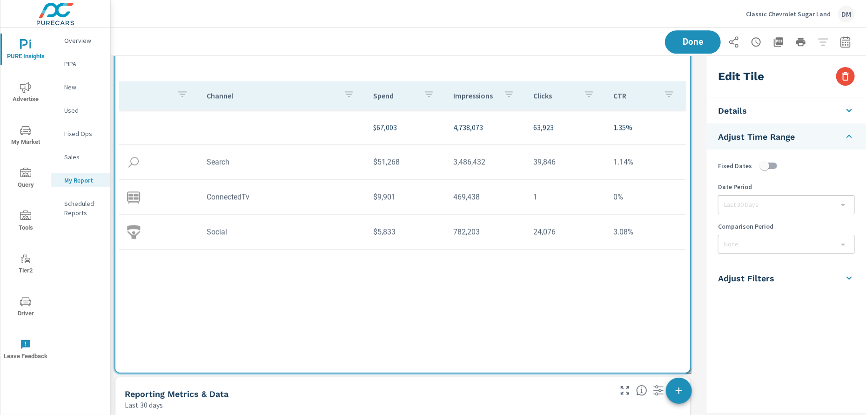
click at [764, 203] on div "Last 30 Days" at bounding box center [786, 204] width 136 height 18
click at [772, 204] on div "Last 30 Days" at bounding box center [786, 204] width 136 height 18
click at [755, 247] on div "None" at bounding box center [786, 244] width 136 height 18
click at [755, 279] on h5 "Adjust Filters" at bounding box center [746, 278] width 56 height 11
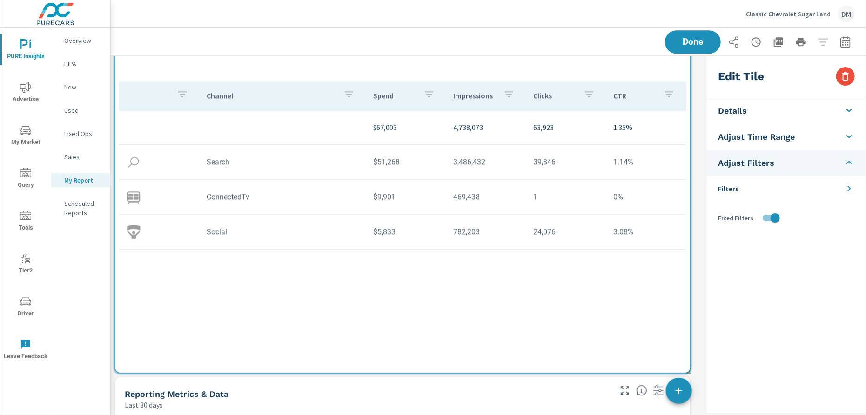
click at [735, 75] on h3 "Edit Tile" at bounding box center [741, 76] width 46 height 16
drag, startPoint x: 767, startPoint y: 74, endPoint x: 712, endPoint y: 75, distance: 54.9
click at [712, 75] on div "Edit Tile" at bounding box center [786, 76] width 159 height 41
click at [737, 80] on h3 "Edit Tile" at bounding box center [741, 76] width 46 height 16
click at [740, 80] on h3 "Edit Tile" at bounding box center [741, 76] width 46 height 16
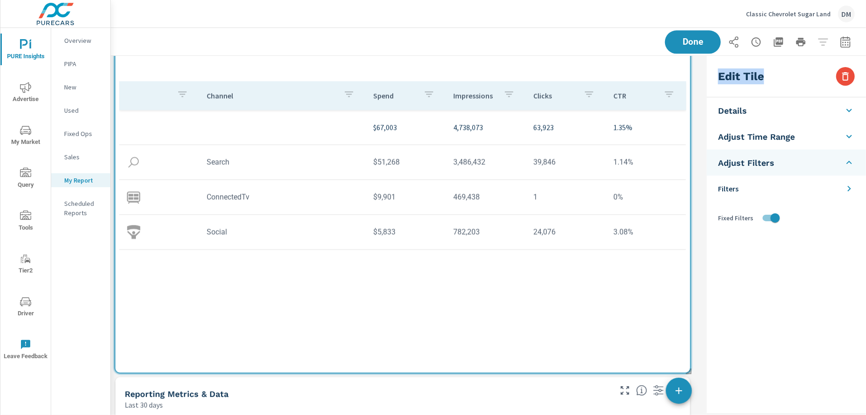
drag, startPoint x: 770, startPoint y: 74, endPoint x: 721, endPoint y: 78, distance: 49.5
click at [721, 78] on div "Edit Tile" at bounding box center [786, 76] width 159 height 41
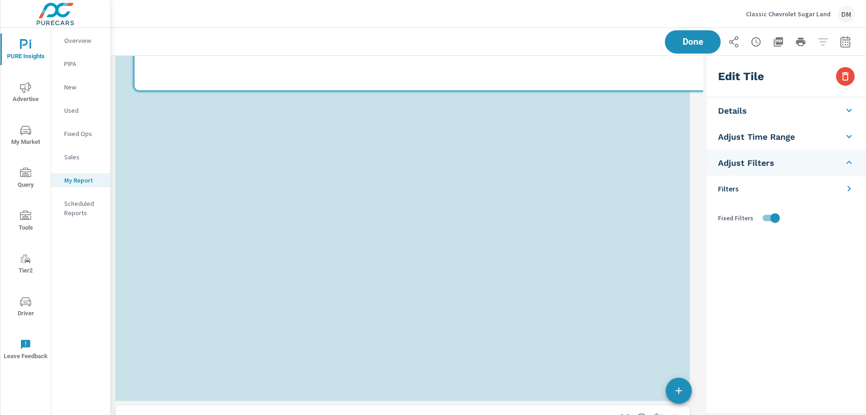
scroll to position [0, 0]
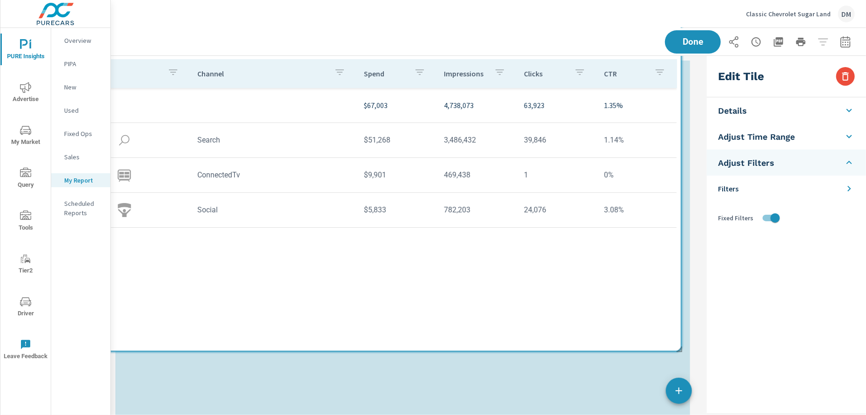
drag, startPoint x: 625, startPoint y: 299, endPoint x: 619, endPoint y: 273, distance: 26.7
click at [618, 274] on div "Channel Spend Impressions Clicks CTR $67,003 4,738,073 63,923 1.35% Search $51,…" at bounding box center [393, 196] width 567 height 274
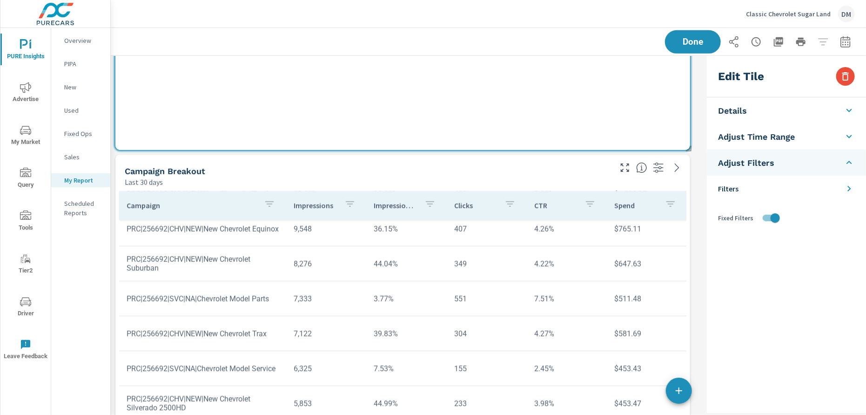
scroll to position [349, 0]
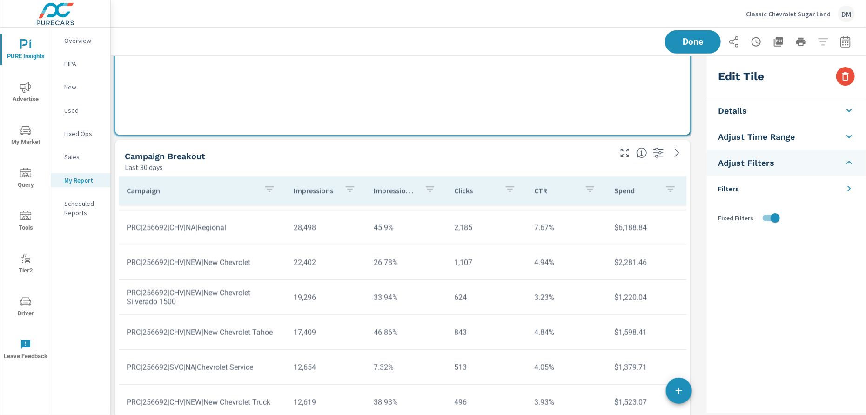
scroll to position [64, 0]
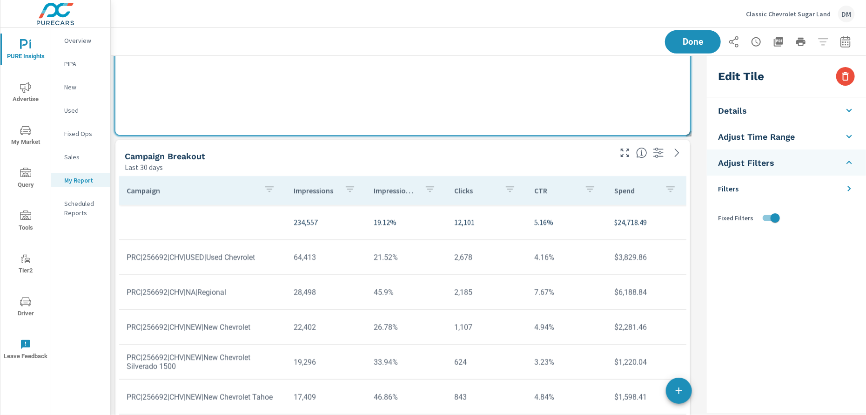
click at [508, 192] on icon "button" at bounding box center [509, 188] width 11 height 11
click at [588, 214] on div at bounding box center [433, 207] width 866 height 415
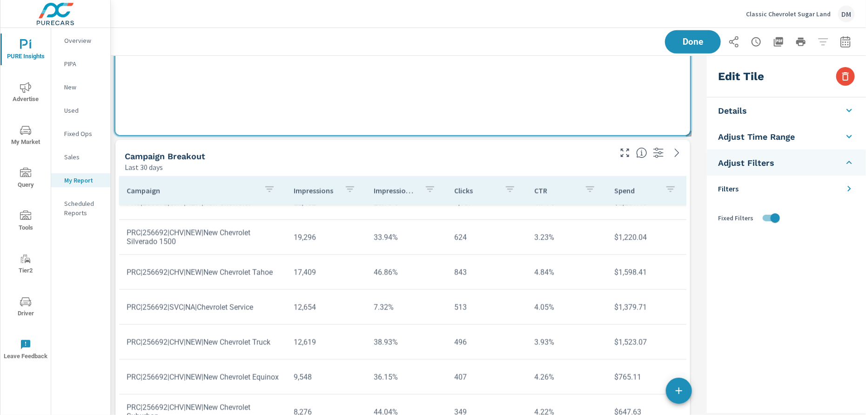
scroll to position [296, 0]
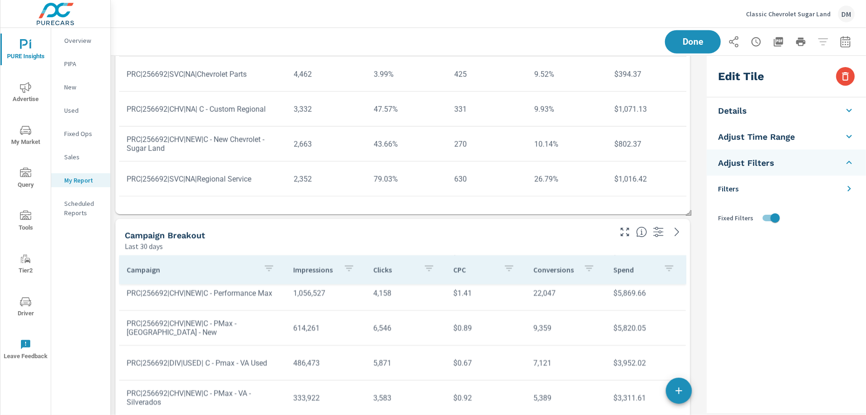
scroll to position [814, 0]
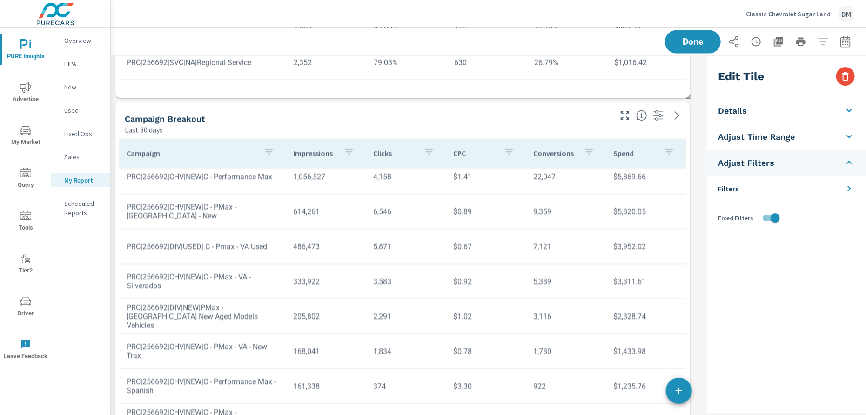
scroll to position [14, 0]
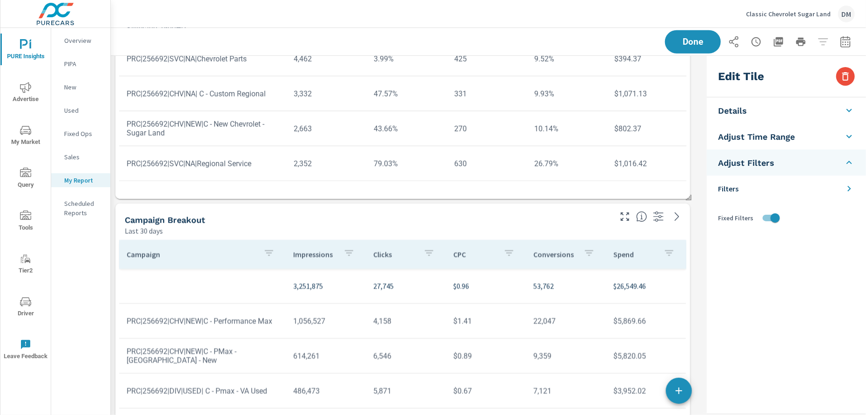
scroll to position [698, 0]
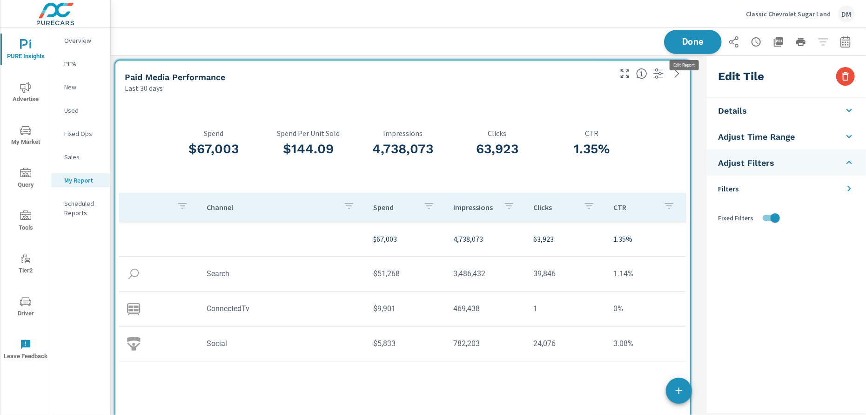
scroll to position [2589, 601]
click at [690, 46] on span "Done" at bounding box center [693, 41] width 38 height 9
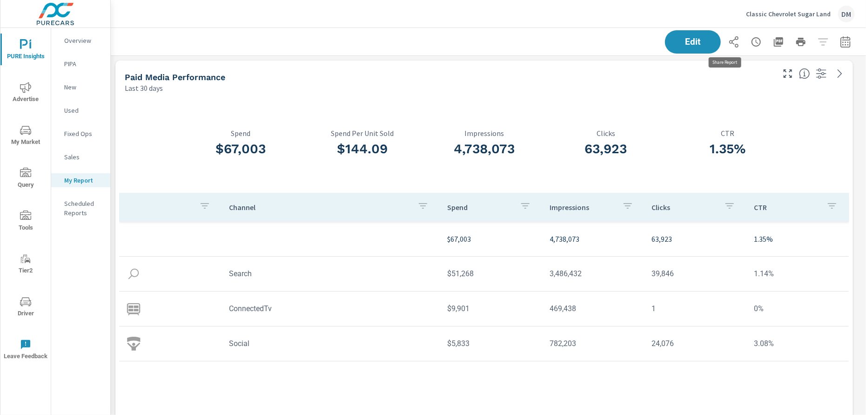
scroll to position [2589, 763]
click at [728, 41] on icon "button" at bounding box center [733, 41] width 11 height 11
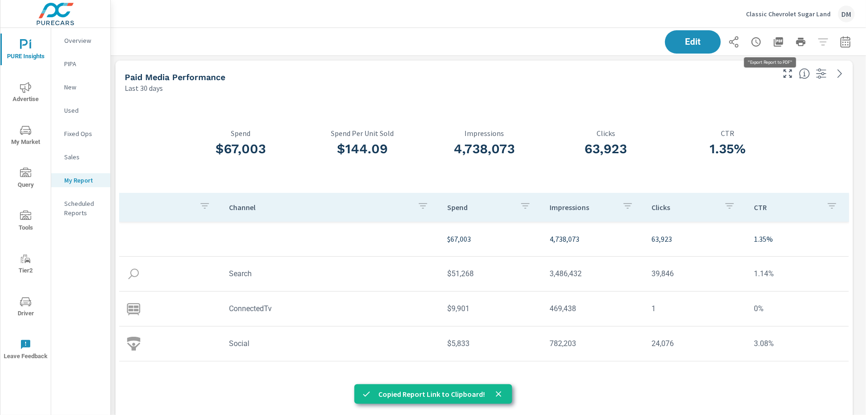
click at [773, 41] on icon "button" at bounding box center [778, 41] width 11 height 11
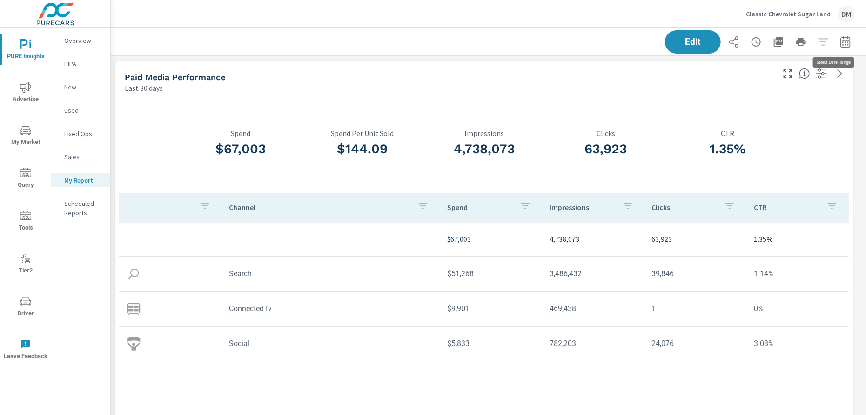
click at [840, 42] on icon "button" at bounding box center [845, 41] width 11 height 11
select select "Last 30 days"
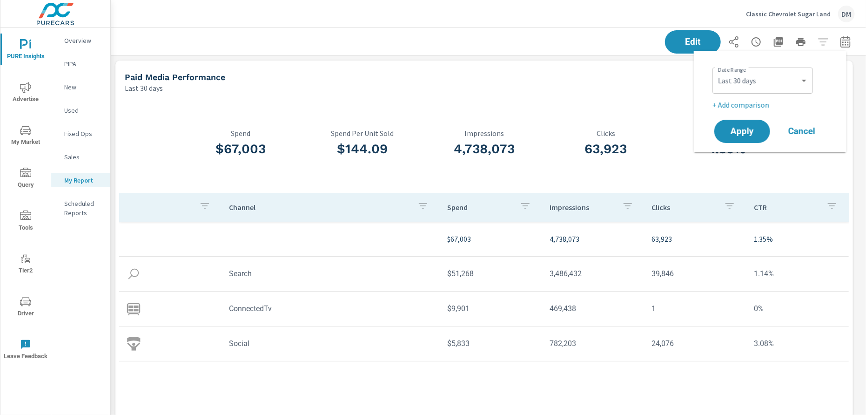
click at [754, 103] on p "+ Add comparison" at bounding box center [771, 104] width 119 height 11
select select "Previous period"
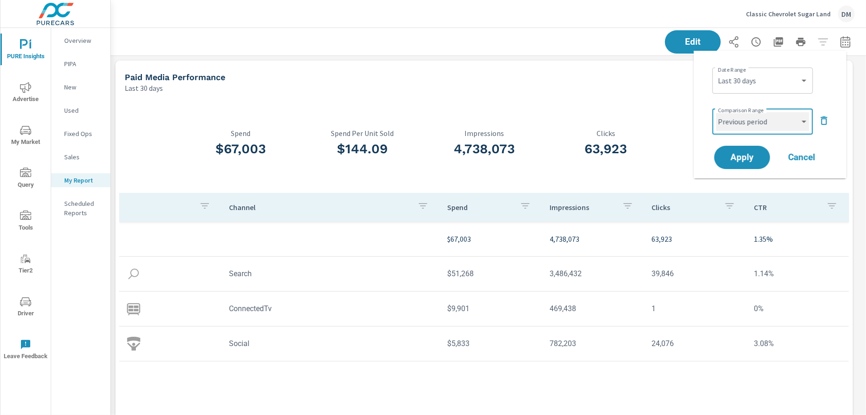
click at [756, 120] on select "Custom Previous period Previous month Previous year" at bounding box center [762, 121] width 93 height 19
click at [716, 112] on select "Custom Previous period Previous month Previous year" at bounding box center [762, 121] width 93 height 19
click at [751, 160] on span "Apply" at bounding box center [742, 157] width 38 height 9
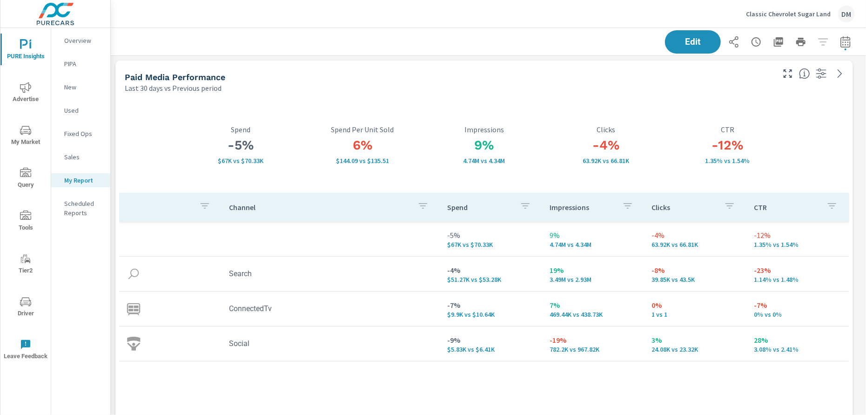
scroll to position [34, 0]
click at [773, 40] on icon "button" at bounding box center [778, 41] width 11 height 11
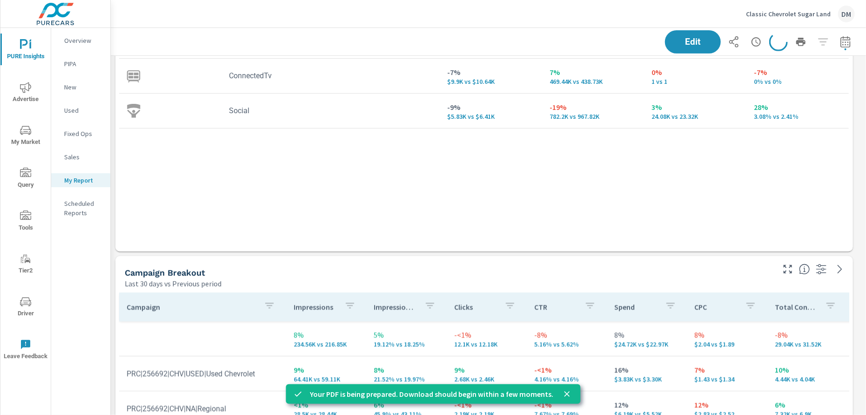
scroll to position [349, 0]
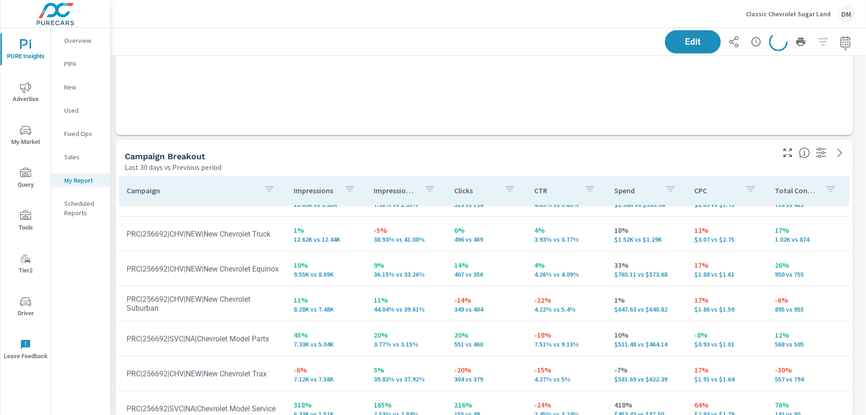
scroll to position [332, 0]
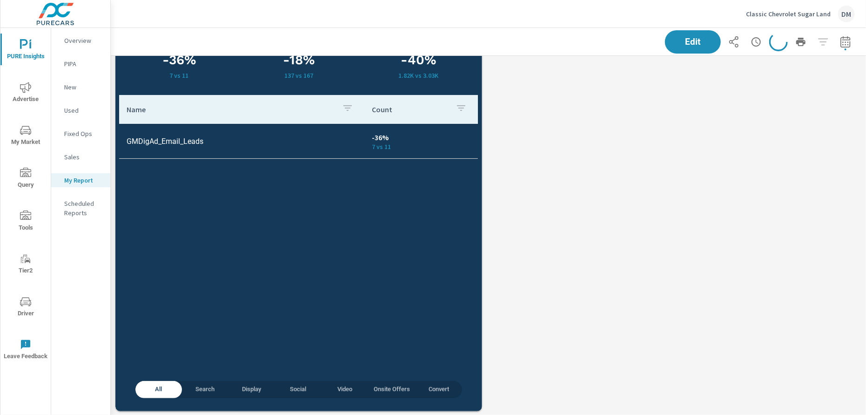
scroll to position [2214, 0]
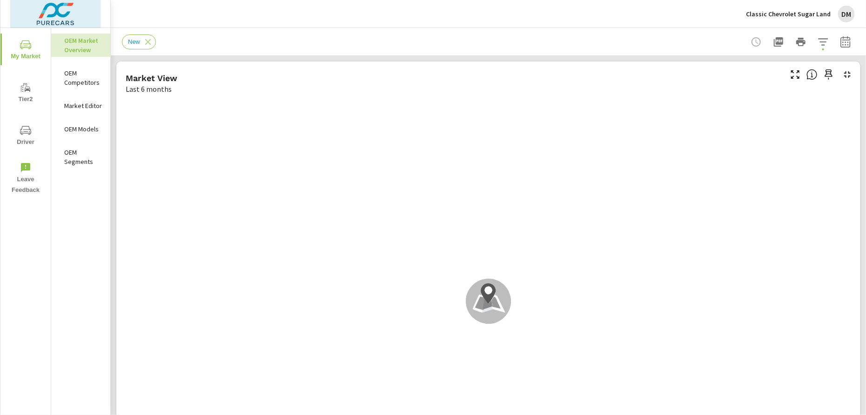
click at [75, 14] on img at bounding box center [55, 13] width 91 height 37
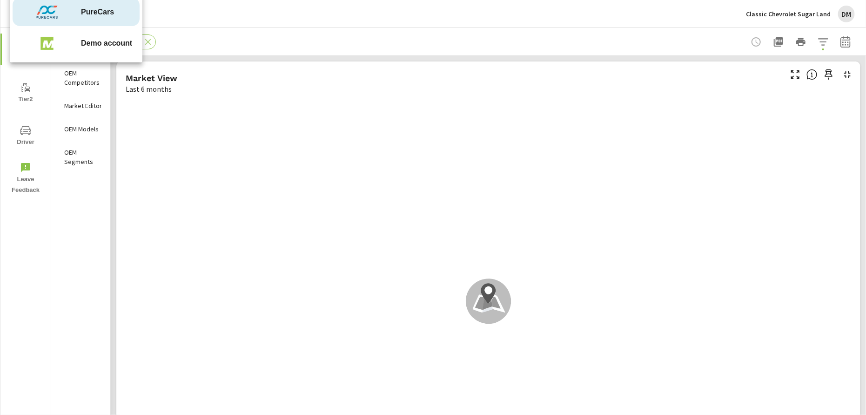
click at [87, 7] on span "PureCars" at bounding box center [97, 12] width 33 height 11
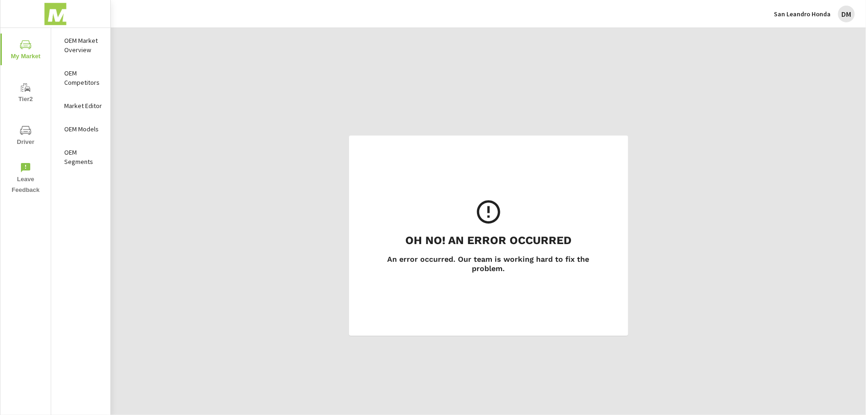
click at [810, 17] on p "San Leandro Honda" at bounding box center [802, 14] width 57 height 8
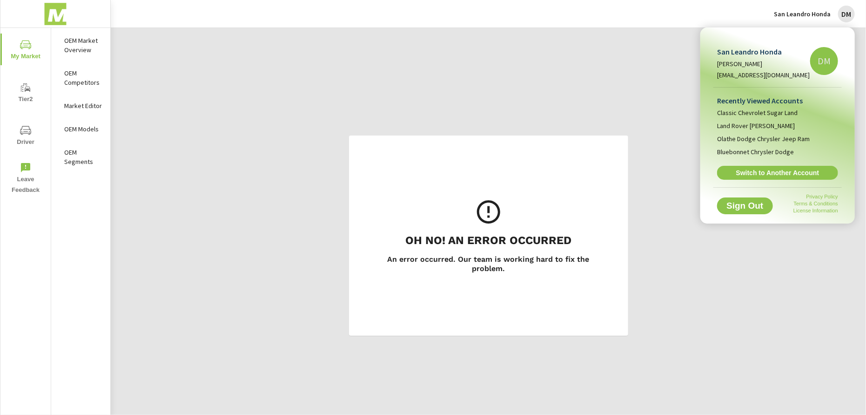
click at [59, 19] on div at bounding box center [433, 207] width 866 height 415
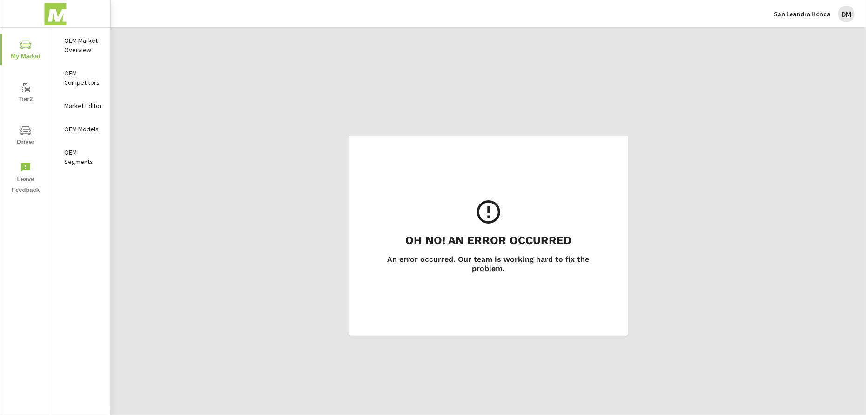
click at [56, 13] on img at bounding box center [55, 13] width 91 height 37
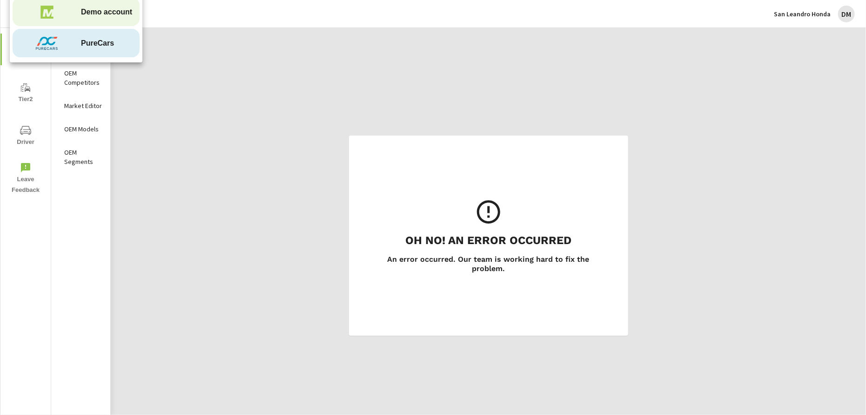
click at [71, 43] on img at bounding box center [47, 43] width 68 height 28
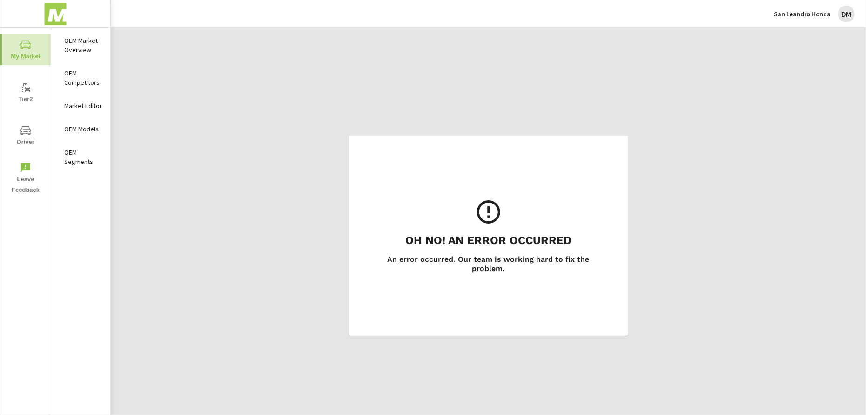
click at [24, 51] on span "My Market" at bounding box center [25, 50] width 45 height 23
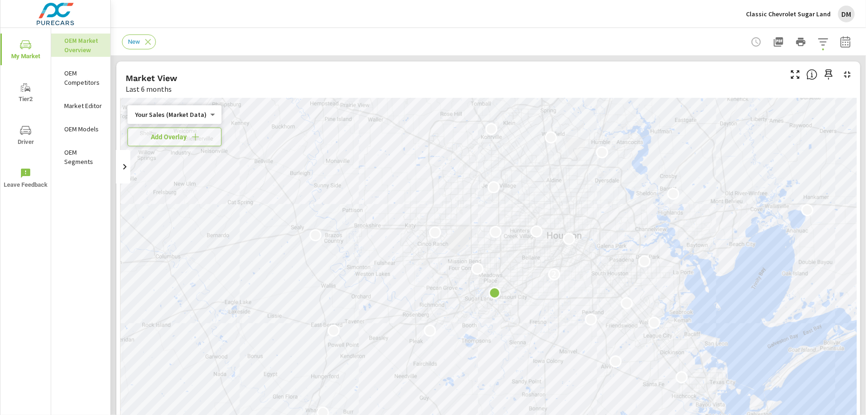
click at [807, 6] on div "Classic Chevrolet Sugar Land DM" at bounding box center [800, 14] width 109 height 17
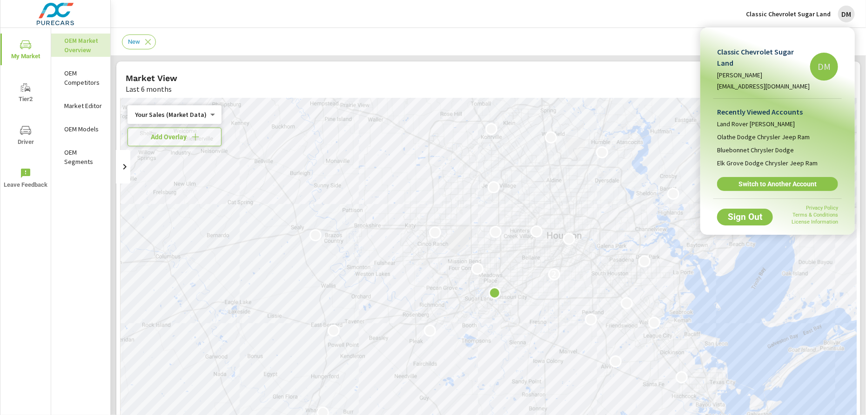
click at [766, 180] on span "Switch to Another Account" at bounding box center [777, 184] width 111 height 8
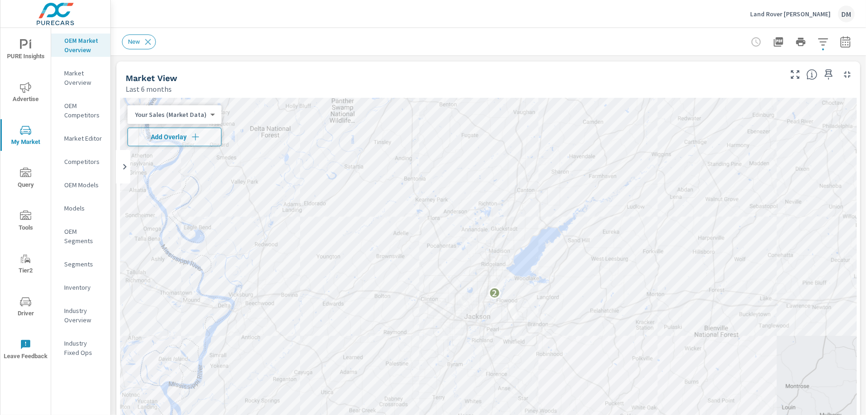
click at [805, 10] on p "Land Rover [PERSON_NAME]" at bounding box center [790, 14] width 80 height 8
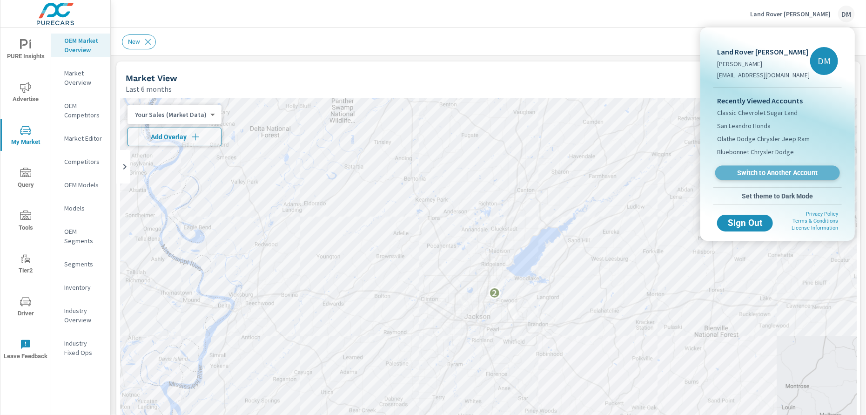
click at [794, 167] on link "Switch to Another Account" at bounding box center [777, 173] width 125 height 14
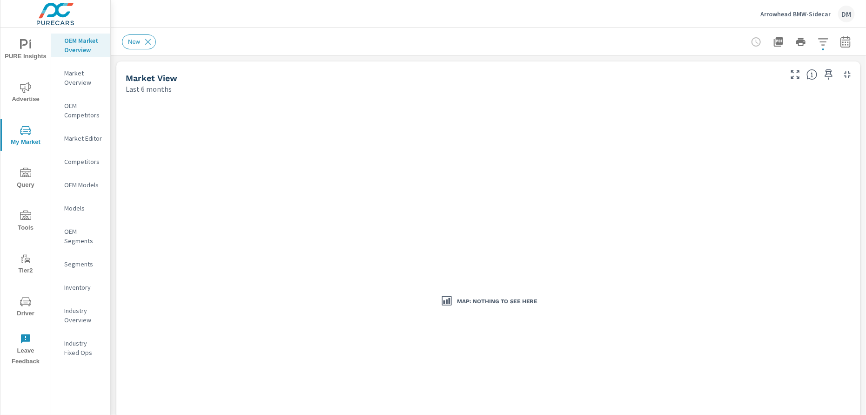
click at [19, 95] on span "Advertise" at bounding box center [25, 93] width 45 height 23
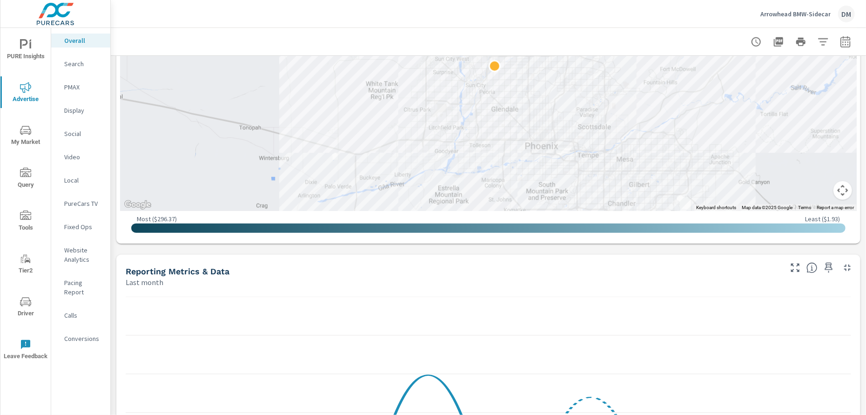
scroll to position [473, 0]
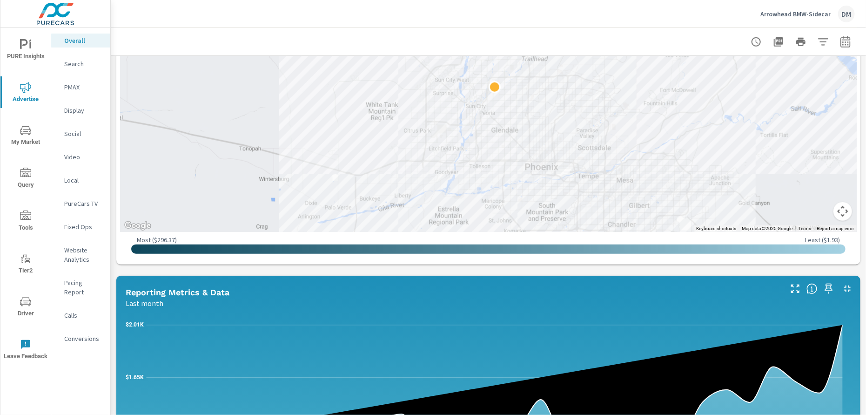
click at [840, 41] on icon "button" at bounding box center [845, 41] width 11 height 11
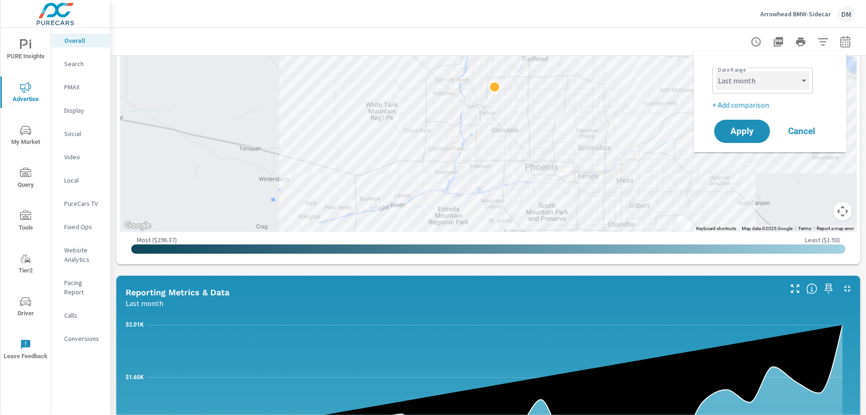
click at [770, 81] on select "Custom [DATE] Last week Last 7 days Last 14 days Last 30 days Last 45 days Last…" at bounding box center [762, 80] width 93 height 19
click at [716, 71] on select "Custom [DATE] Last week Last 7 days Last 14 days Last 30 days Last 45 days Last…" at bounding box center [762, 80] width 93 height 19
select select "Last 90 days"
click at [745, 133] on span "Apply" at bounding box center [742, 131] width 38 height 9
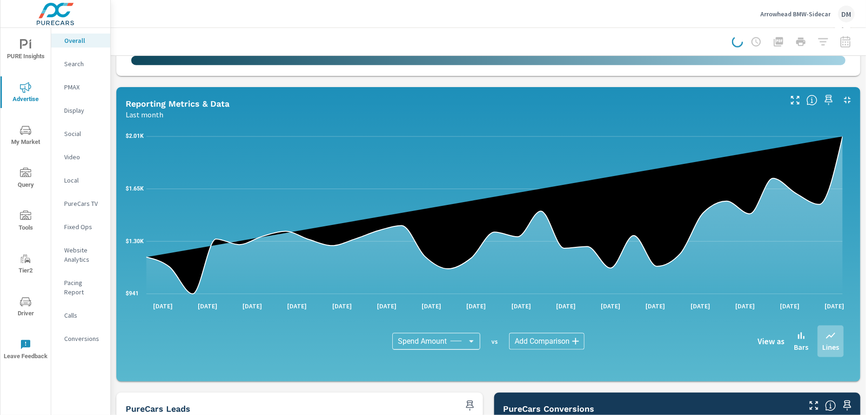
scroll to position [668, 0]
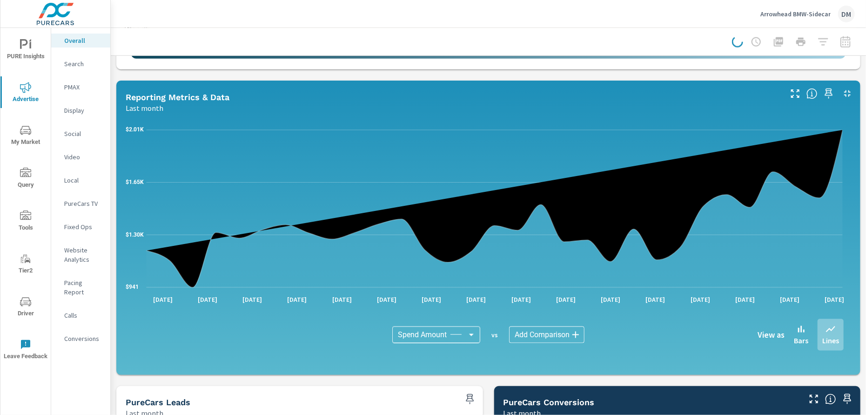
click at [560, 331] on body "PURE Insights Advertise My Market Query Tools Tier2 Driver Leave Feedback Overa…" at bounding box center [433, 207] width 866 height 415
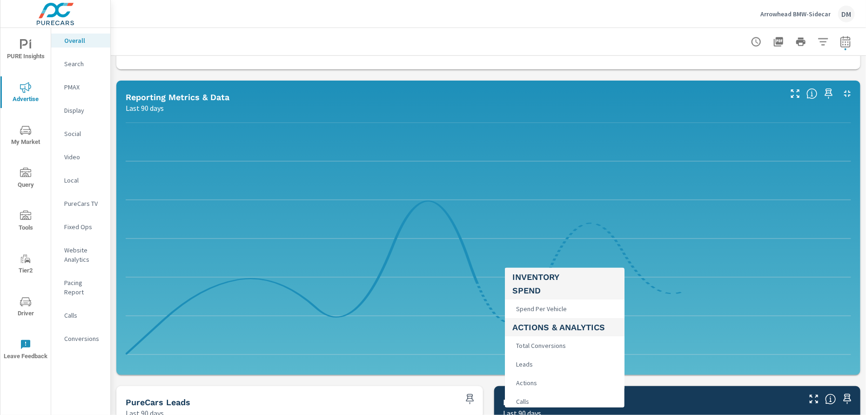
scroll to position [233, 0]
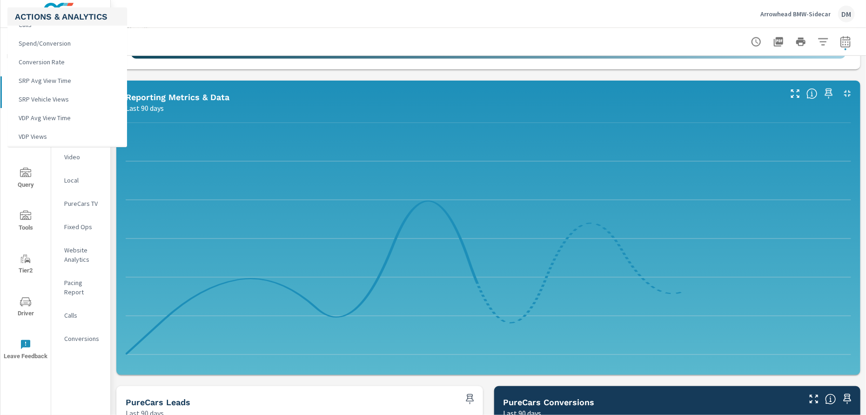
click at [45, 134] on span "VDP Views" at bounding box center [32, 136] width 34 height 13
type input "VDP Views"
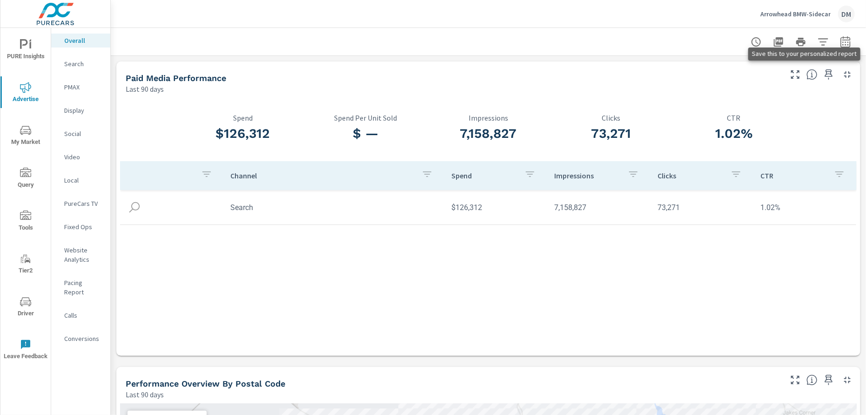
click at [823, 75] on icon "button" at bounding box center [828, 74] width 11 height 11
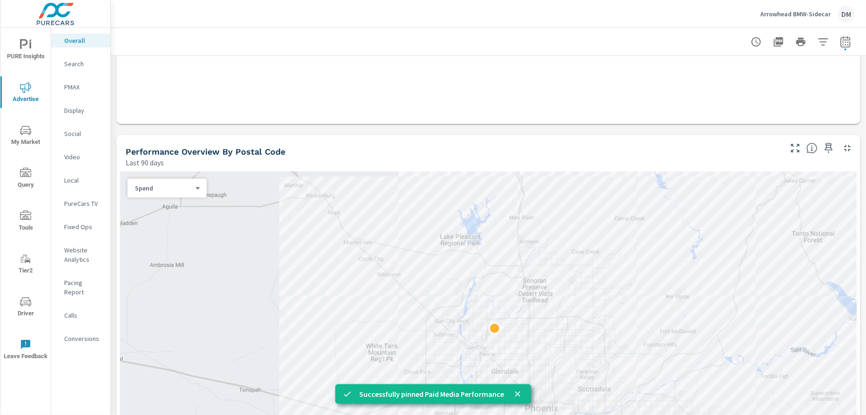
scroll to position [233, 0]
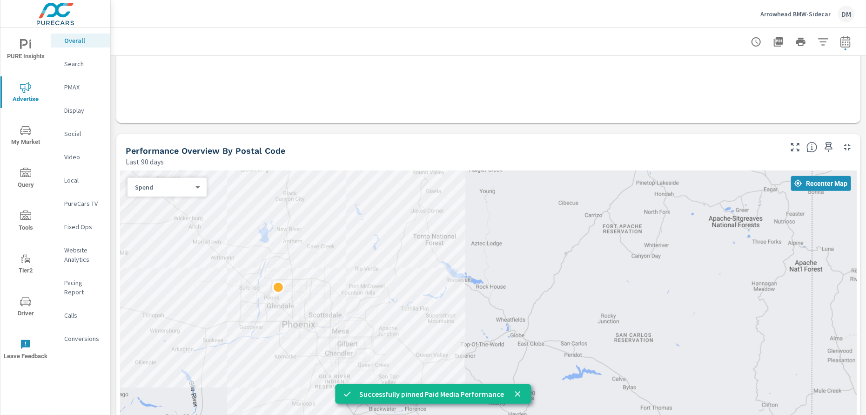
drag, startPoint x: 742, startPoint y: 274, endPoint x: 796, endPoint y: 258, distance: 56.7
click at [368, 301] on div at bounding box center [488, 320] width 736 height 301
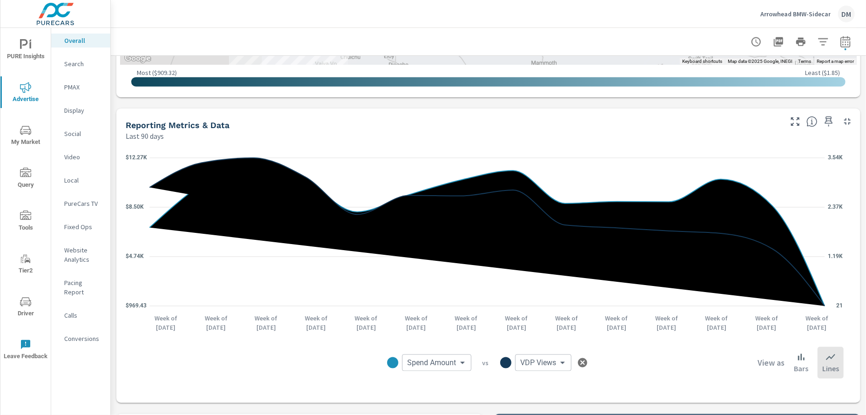
scroll to position [620, 0]
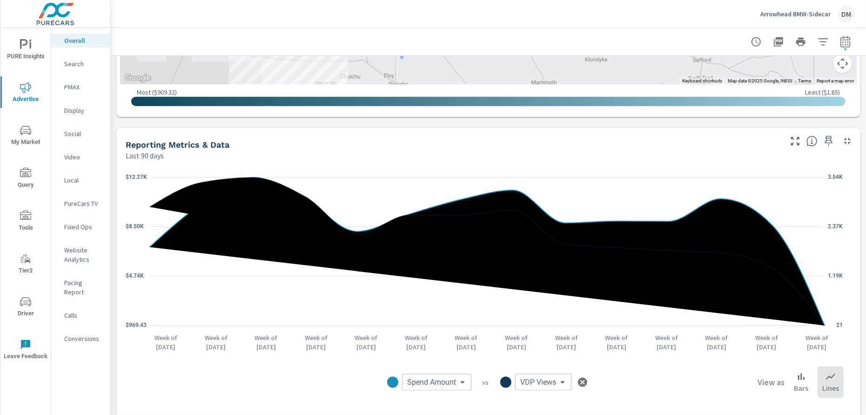
click at [454, 380] on body "PURE Insights Advertise My Market Query Tools Tier2 Driver Leave Feedback Overa…" at bounding box center [433, 207] width 866 height 415
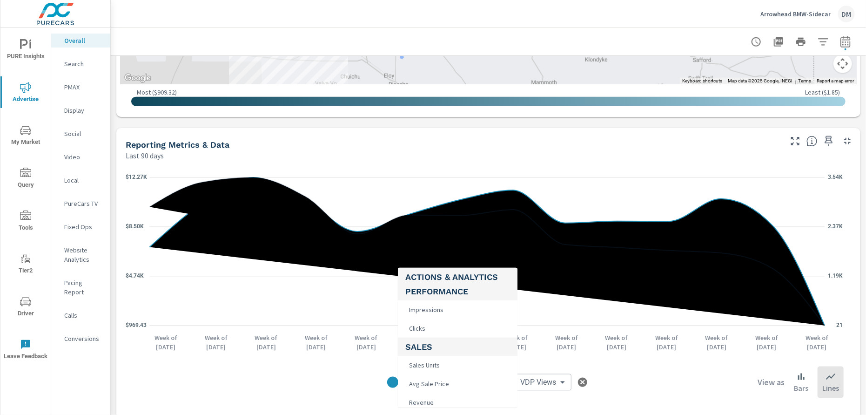
scroll to position [349, 0]
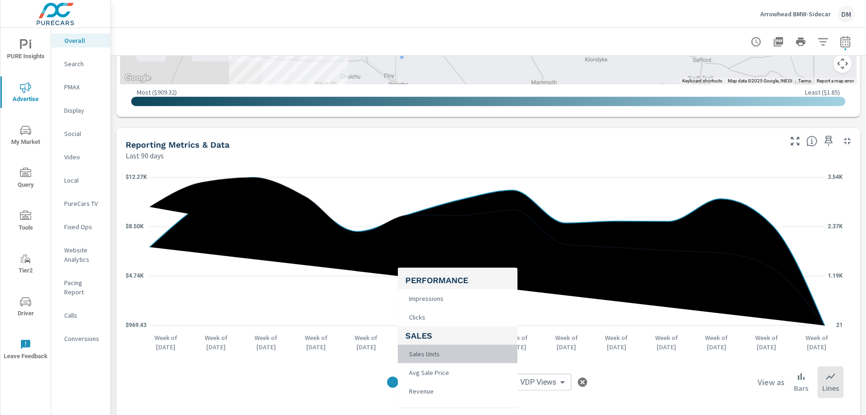
click at [454, 353] on li "Sales Units" at bounding box center [458, 353] width 120 height 19
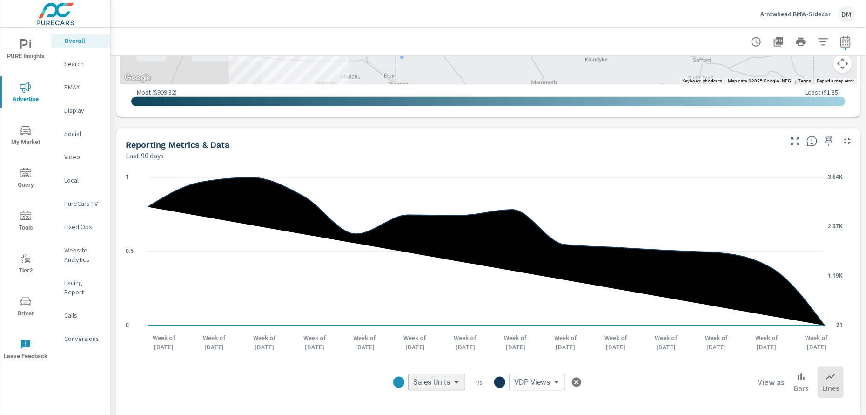
scroll to position [367, 0]
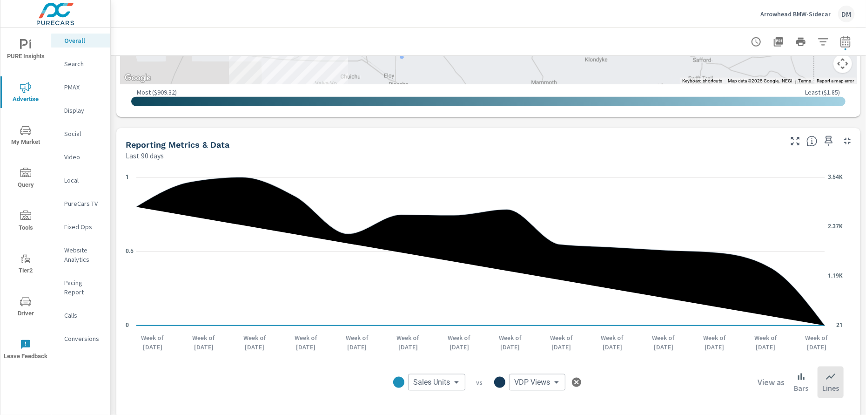
click at [445, 382] on body "PURE Insights Advertise My Market Query Tools Tier2 Driver Leave Feedback Overa…" at bounding box center [433, 207] width 866 height 415
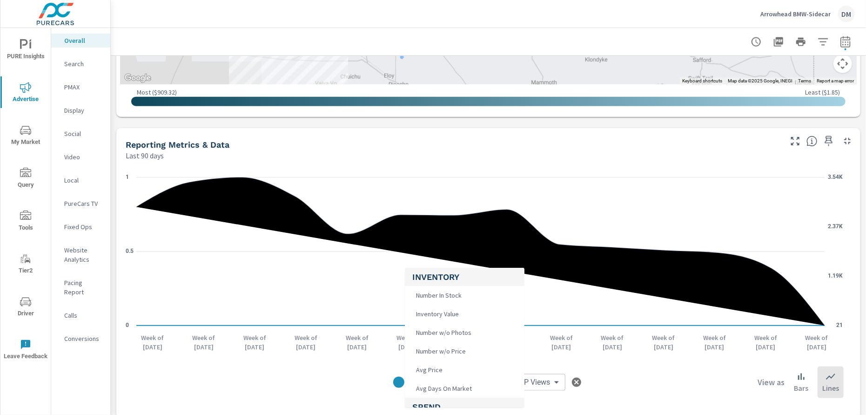
scroll to position [116, 0]
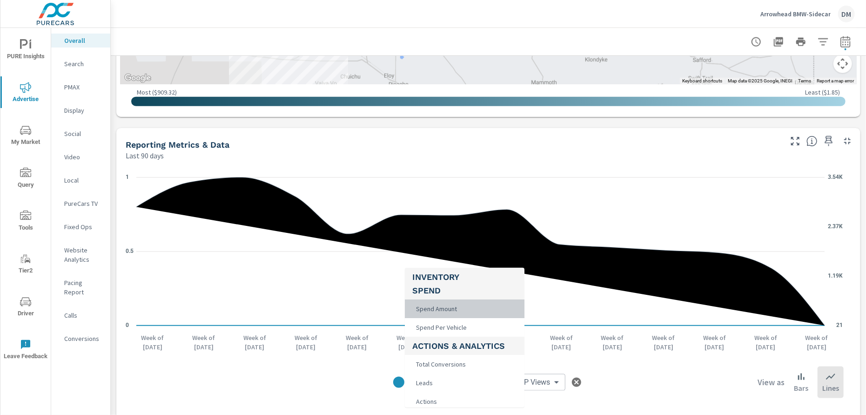
click at [455, 308] on span "Spend Amount" at bounding box center [435, 308] width 47 height 13
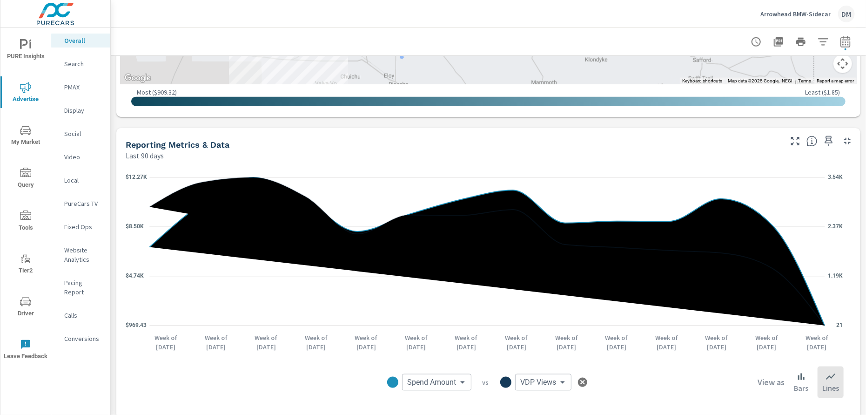
click at [450, 375] on body "PURE Insights Advertise My Market Query Tools Tier2 Driver Leave Feedback Overa…" at bounding box center [433, 207] width 866 height 415
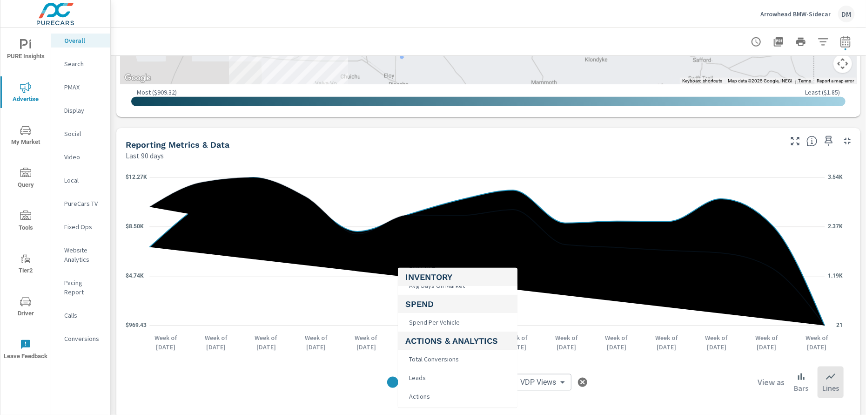
scroll to position [116, 0]
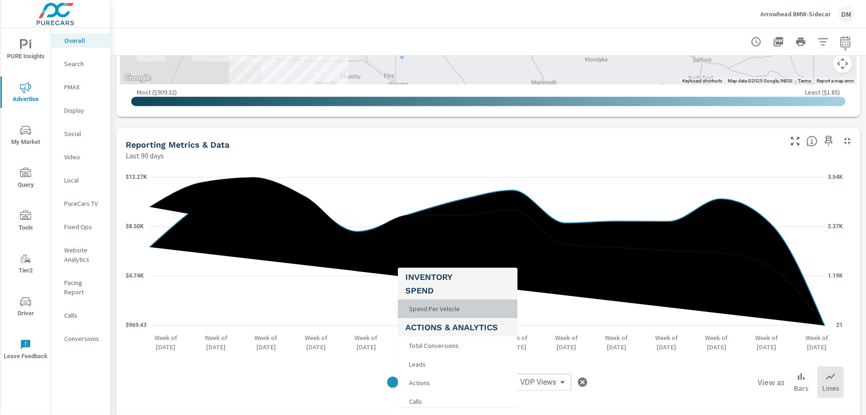
click at [445, 309] on span "Spend Per Vehicle" at bounding box center [433, 308] width 56 height 13
type input "Spend Per Vehicle"
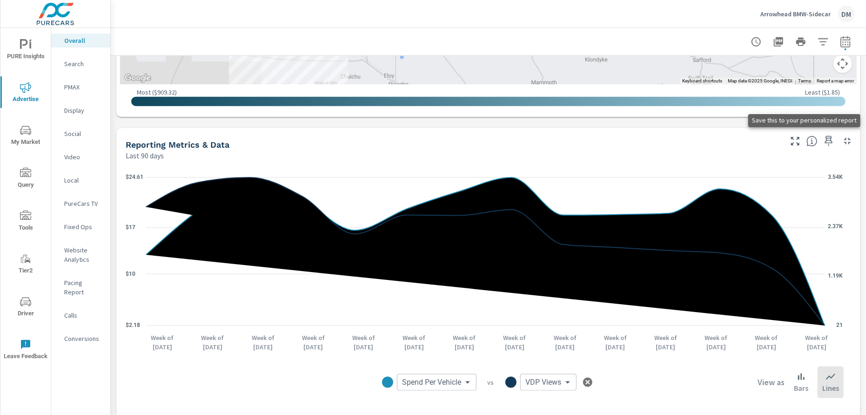
click at [823, 139] on icon "button" at bounding box center [828, 140] width 11 height 11
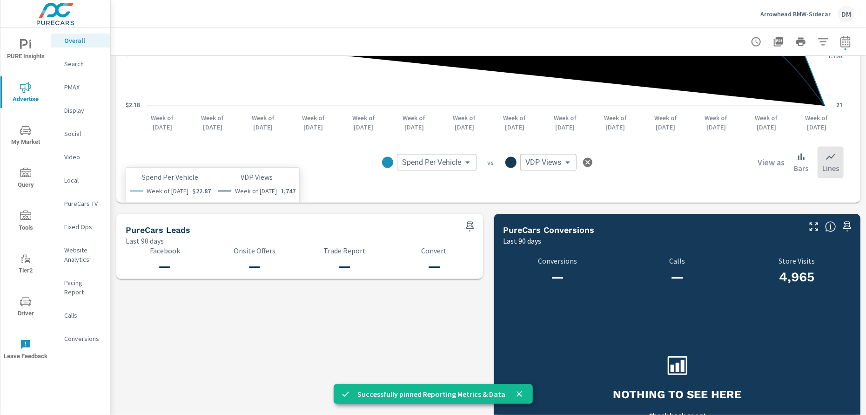
scroll to position [853, 0]
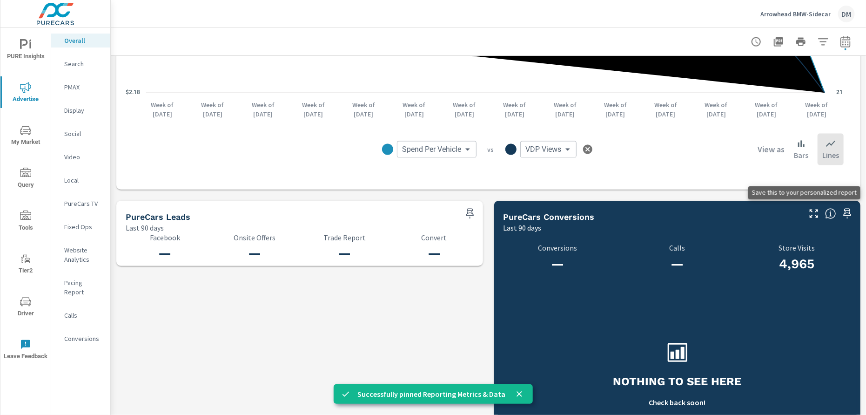
click at [842, 210] on icon "button" at bounding box center [847, 213] width 11 height 11
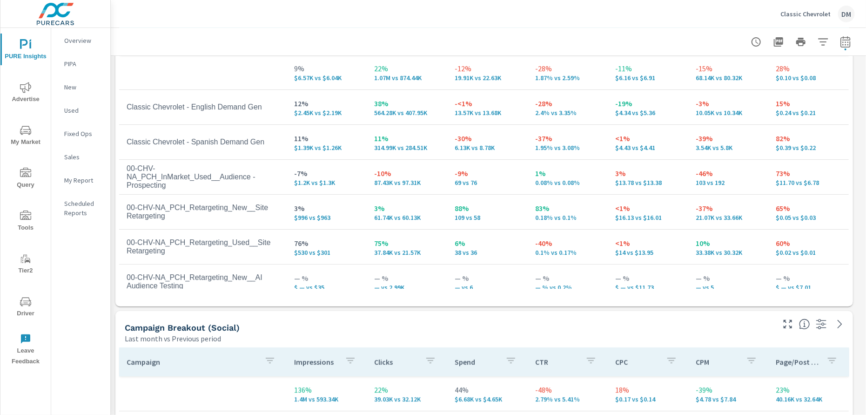
scroll to position [1993, 0]
